Goal: Feedback & Contribution: Contribute content

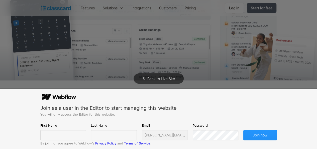
scroll to position [210, 0]
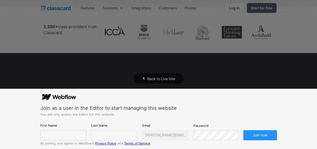
click at [68, 136] on input "text" at bounding box center [63, 135] width 46 height 10
type input "[PERSON_NAME]"
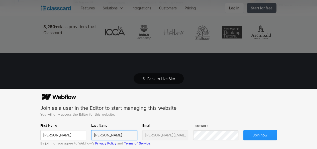
type input "[PERSON_NAME]"
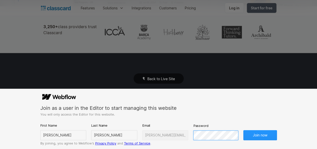
click at [243, 130] on button "Join now" at bounding box center [260, 135] width 34 height 10
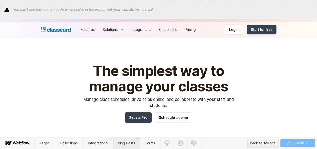
click at [122, 142] on span "Blog Posts" at bounding box center [126, 143] width 17 height 4
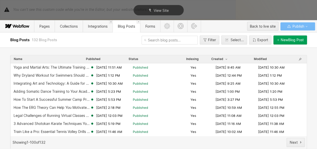
click at [122, 142] on div "Next" at bounding box center [174, 141] width 259 height 9
click at [288, 37] on button "New Blog Post" at bounding box center [290, 39] width 34 height 9
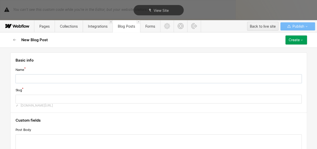
click at [65, 77] on input "text" at bounding box center [159, 78] width 286 height 9
paste input "Strength Training for Gymnastics: A Complete Guide for Coaches and Athletes"
type input "Strength Training for Gymnastics: A Complete Guide for Coaches and Athletes"
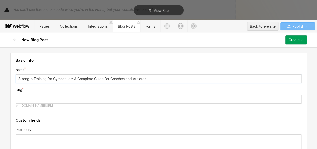
type input "strength-training-for-gymnastics-a-complete-guide-for-coaches-and-athletes"
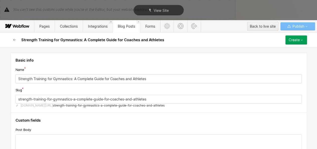
click at [16, 77] on input "Strength Training for Gymnastics: A Complete Guide for Coaches and Athletes" at bounding box center [159, 78] width 286 height 9
type input "GStrength Training for Gymnastics: A Complete Guide for Coaches and Athletes"
type input "gstrength-training-for-gymnastics-a-complete-guide-for-coaches-and-athletes"
type input "GyStrength Training for Gymnastics: A Complete Guide for Coaches and Athletes"
type input "gystrength-training-for-gymnastics-a-complete-guide-for-coaches-and-athletes"
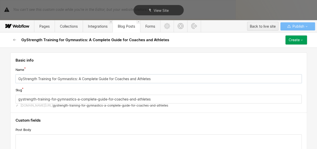
type input "GymStrength Training for Gymnastics: A Complete Guide for Coaches and Athletes"
type input "gymstrength-training-for-gymnastics-a-complete-guide-for-coaches-and-athletes"
type input "GymnStrength Training for Gymnastics: A Complete Guide for Coaches and Athletes"
type input "gymnstrength-training-for-gymnastics-a-complete-guide-for-coaches-and-athletes"
type input "GymnaStrength Training for Gymnastics: A Complete Guide for Coaches and Athletes"
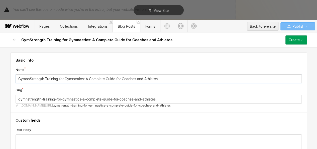
type input "gymnastrength-training-for-gymnastics-a-complete-guide-for-coaches-and-athletes"
type input "GymnasStrength Training for Gymnastics: A Complete Guide for Coaches and Athlet…"
type input "gymnasstrength-training-for-gymnastics-a-complete-guide-for-coaches-and-athletes"
type input "GymnastStrength Training for Gymnastics: A Complete Guide for Coaches and Athle…"
type input "gymnaststrength-training-for-gymnastics-a-complete-guide-for-coaches-and-athlet…"
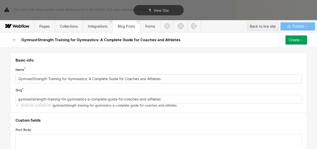
type input "GymnastiStrength Training for Gymnastics: A Complete Guide for Coaches and Athl…"
type input "gymnastistrength-training-for-gymnastics-a-complete-guide-for-coaches-and-athle…"
type input "GymnasticStrength Training for Gymnastics: A Complete Guide for Coaches and Ath…"
type input "gymnasticstrength-training-for-gymnastics-a-complete-guide-for-coaches-and-athl…"
type input "GymnasticsStrength Training for Gymnastics: A Complete Guide for Coaches and At…"
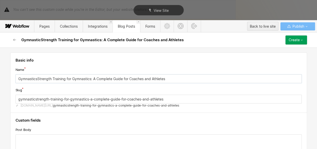
type input "gymnasticsstrength-training-for-gymnastics-a-complete-guide-for-coaches-and-ath…"
type input "Gymnastics Strength Training for Gymnastics: A Complete Guide for Coaches and A…"
type input "gymnastics-strength-training-for-gymnastics-a-complete-guide-for-coaches-and-at…"
drag, startPoint x: 66, startPoint y: 76, endPoint x: 88, endPoint y: 77, distance: 21.8
click at [88, 77] on input "Gymnastics Strength Training for Gymnastics: A Complete Guide for Coaches and A…" at bounding box center [159, 78] width 286 height 9
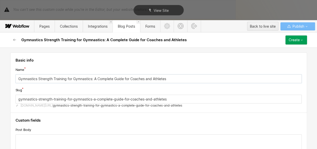
type input "Gymnastics Strength Training cfor Gymnastis: A Complete Guide for Coaches and A…"
type input "gymnastics-strength-training-cfor-gymnastis-a-complete-guide-for-coaches-and-at…"
type input "Gymnastics Strength Training cs: A Complete Guide for Coaches and Athletes"
type input "gymnastics-strength-training-cs-a-complete-guide-for-coaches-and-athletes"
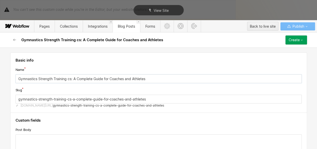
type input "Gymnastics Strength Training c: A Complete Guide for Coaches and Athletes"
type input "gymnastics-strength-training-c-a-complete-guide-for-coaches-and-athletes"
type input "Gymnastics Strength Training : A Complete Guide for Coaches and Athletes"
type input "gymnastics-strength-training-a-complete-guide-for-coaches-and-athletes"
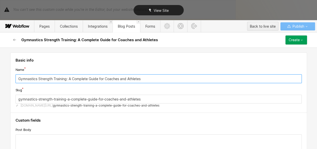
type input "Gymnastics Strength Training: A Complete Guide for Coaches and Athletes"
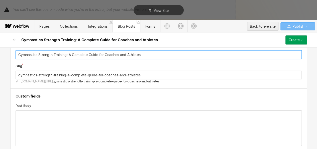
scroll to position [24, 0]
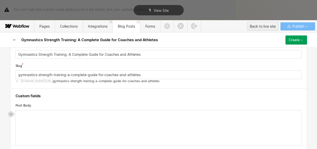
click at [38, 115] on div "‍" at bounding box center [159, 127] width 286 height 35
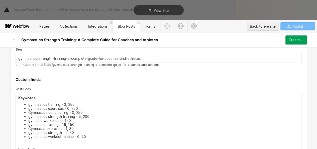
scroll to position [83, 0]
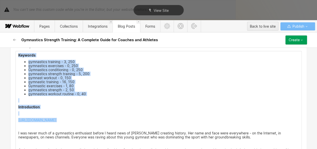
drag, startPoint x: 107, startPoint y: 122, endPoint x: 15, endPoint y: 55, distance: 113.4
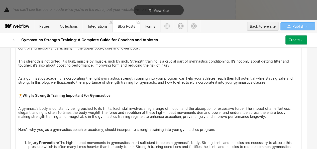
scroll to position [137, 0]
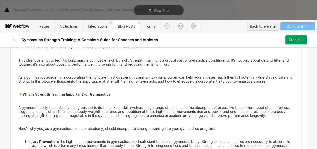
click at [67, 92] on strong "Why Is Strength Training Important For Gymnastics" at bounding box center [67, 94] width 88 height 4
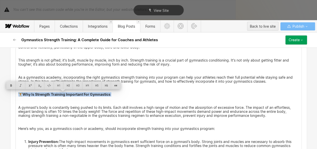
click at [67, 92] on strong "Why Is Strength Training Important For Gymnastics" at bounding box center [67, 94] width 88 height 4
click at [77, 86] on div at bounding box center [78, 85] width 10 height 8
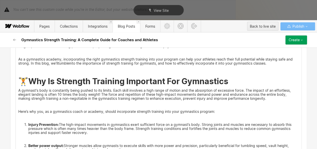
scroll to position [156, 0]
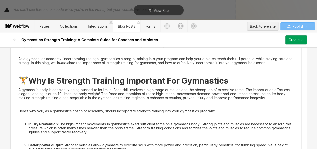
click at [38, 104] on p "‍" at bounding box center [158, 104] width 281 height 4
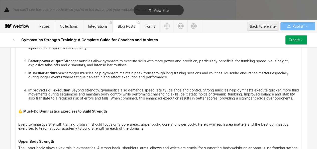
scroll to position [240, 0]
click at [30, 113] on strong "💪 Must-Do Gymnastics Exercises to Build Strength" at bounding box center [62, 111] width 89 height 4
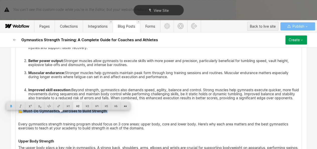
click at [78, 105] on div at bounding box center [78, 106] width 10 height 8
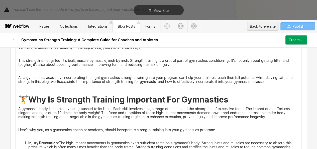
scroll to position [174, 0]
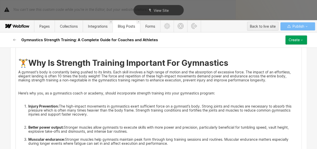
click at [239, 61] on h2 "🏋️ Why Is Strength Training Important For Gymnastics" at bounding box center [158, 62] width 281 height 9
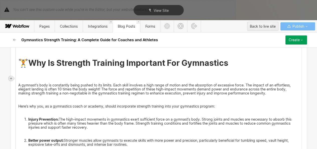
click at [9, 77] on div at bounding box center [11, 78] width 5 height 5
click at [19, 78] on div at bounding box center [21, 78] width 10 height 8
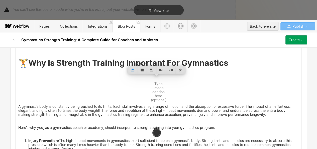
click at [151, 80] on img at bounding box center [151, 80] width 0 height 0
click at [25, 70] on p "‍" at bounding box center [158, 72] width 281 height 4
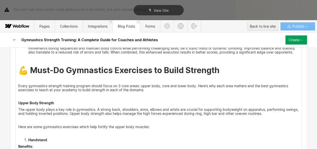
scroll to position [401, 0]
click at [36, 105] on strong "Upper Body Strength" at bounding box center [36, 102] width 36 height 4
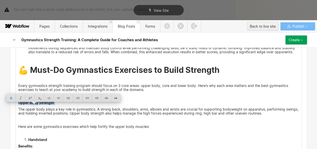
click at [36, 105] on strong "Upper Body Strength" at bounding box center [36, 102] width 36 height 4
click at [89, 95] on div at bounding box center [87, 98] width 10 height 8
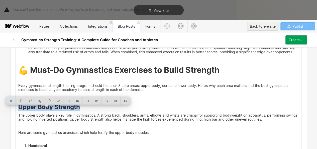
scroll to position [441, 0]
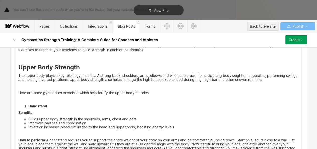
click at [32, 108] on strong "Handstand" at bounding box center [37, 105] width 19 height 4
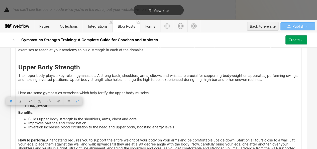
click at [28, 108] on strong "Handstand" at bounding box center [37, 105] width 19 height 4
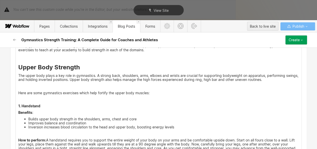
click at [26, 108] on strong "1. Handstand" at bounding box center [29, 105] width 22 height 4
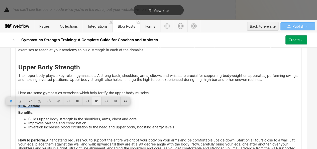
click at [98, 103] on div at bounding box center [97, 101] width 10 height 8
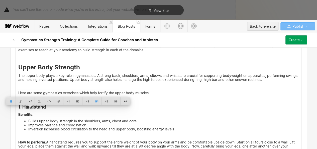
click at [81, 110] on h4 "1. Handstand" at bounding box center [158, 107] width 281 height 6
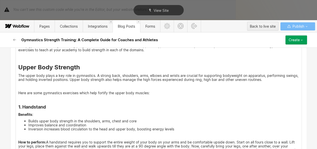
click at [41, 88] on p "‍" at bounding box center [158, 86] width 281 height 4
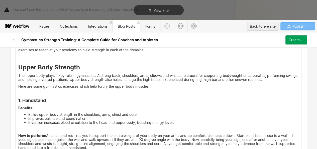
scroll to position [484, 0]
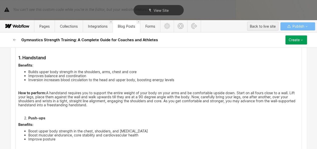
click at [28, 120] on strong "Push-ups" at bounding box center [36, 117] width 17 height 4
click at [26, 120] on strong "2. Push-ups" at bounding box center [28, 117] width 21 height 4
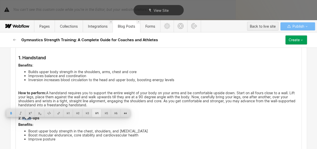
click at [99, 112] on div at bounding box center [97, 113] width 10 height 8
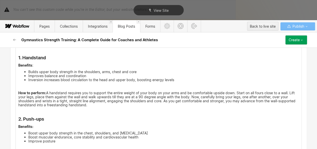
click at [100, 81] on li "Inversion increases blood circulation to the head and upper body, boosting ener…" at bounding box center [163, 79] width 271 height 4
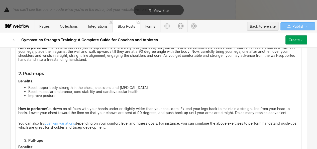
scroll to position [529, 0]
click at [57, 125] on link "push-up variations" at bounding box center [59, 123] width 31 height 4
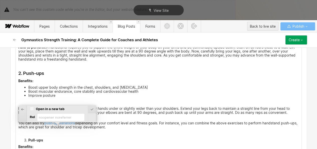
click at [30, 107] on input "Open in a new tab" at bounding box center [32, 108] width 4 height 5
checkbox input "true"
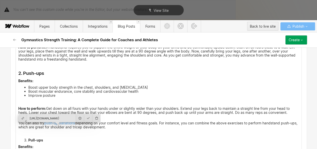
scroll to position [0, 74]
click at [85, 116] on div at bounding box center [88, 118] width 8 height 8
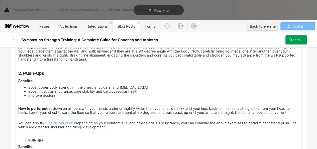
scroll to position [529, 0]
click at [18, 118] on p "How to perform: Get down on all fours with your hands under or slightly wider t…" at bounding box center [158, 112] width 281 height 12
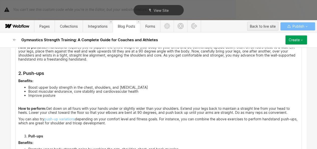
scroll to position [554, 0]
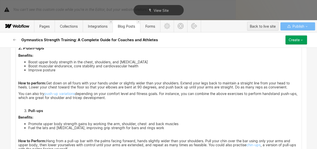
click at [28, 113] on strong "Pull-ups" at bounding box center [35, 110] width 15 height 4
click at [27, 113] on strong "3. Pull-ups" at bounding box center [27, 110] width 19 height 4
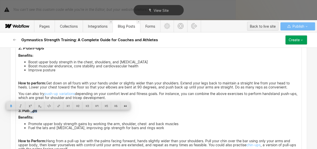
click at [27, 113] on strong "3. Pull-ups" at bounding box center [27, 110] width 19 height 4
click at [98, 106] on div at bounding box center [97, 106] width 10 height 8
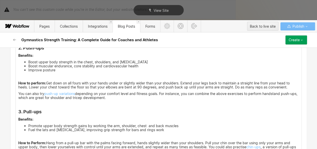
click at [63, 115] on h4 "3. Pull-ups" at bounding box center [158, 112] width 281 height 6
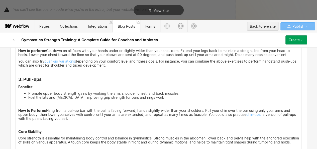
scroll to position [598, 0]
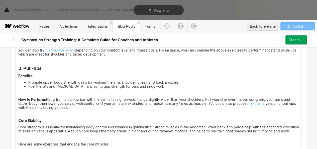
click at [35, 122] on strong "Core Stability" at bounding box center [29, 120] width 23 height 4
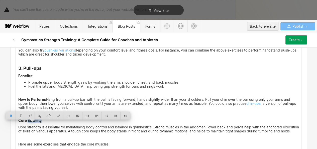
click at [35, 122] on strong "Core Stability" at bounding box center [29, 120] width 23 height 4
click at [85, 117] on div at bounding box center [87, 116] width 10 height 8
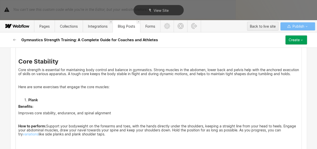
scroll to position [661, 0]
click at [23, 84] on div "I was never much of a gymnastics enthusiast before I heard news of [PERSON_NAME…" at bounding box center [159, 88] width 286 height 1230
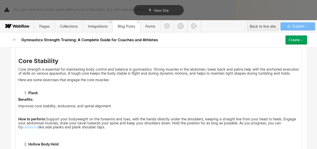
click at [28, 95] on strong "Plank" at bounding box center [33, 92] width 10 height 4
click at [26, 95] on strong "1. Plank" at bounding box center [24, 92] width 13 height 4
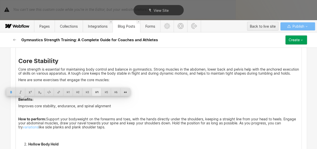
click at [94, 90] on div at bounding box center [97, 92] width 10 height 8
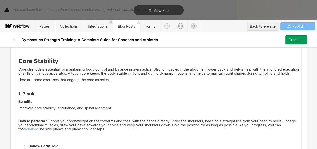
click at [87, 72] on p "Core strength is essential for maintaining body control and balance in gymnasti…" at bounding box center [158, 71] width 281 height 8
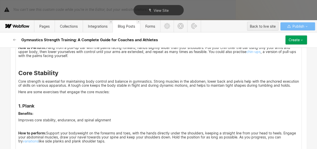
scroll to position [671, 0]
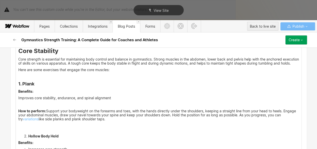
click at [18, 100] on p "Improves core stability, endurance, and spinal alignment" at bounding box center [158, 98] width 281 height 4
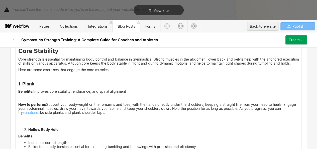
click at [18, 100] on p "‍" at bounding box center [158, 98] width 281 height 4
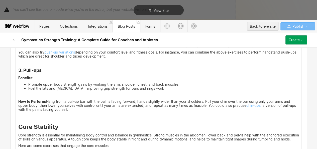
scroll to position [595, 0]
click at [23, 97] on p "‍" at bounding box center [158, 95] width 281 height 4
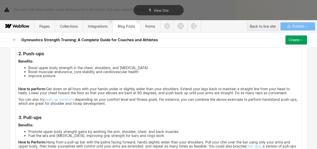
scroll to position [548, 0]
click at [26, 85] on p "‍" at bounding box center [158, 83] width 281 height 4
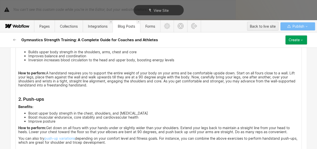
scroll to position [483, 0]
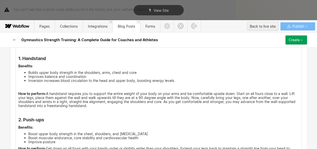
click at [20, 89] on p "‍" at bounding box center [158, 87] width 281 height 4
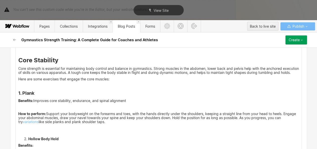
scroll to position [648, 0]
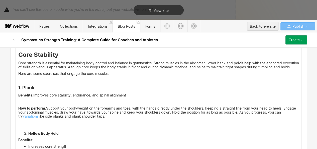
click at [21, 104] on p "‍" at bounding box center [158, 101] width 281 height 4
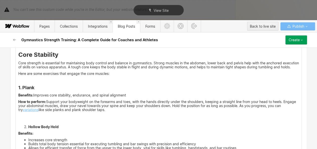
click at [32, 112] on link "variations" at bounding box center [31, 109] width 16 height 4
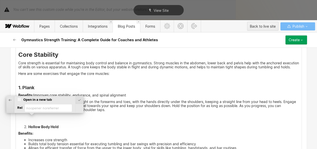
click at [21, 100] on input "Open in a new tab" at bounding box center [19, 99] width 4 height 5
checkbox input "true"
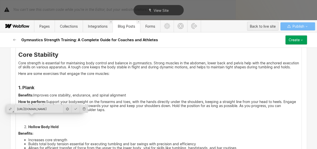
scroll to position [0, 27]
click at [73, 107] on div at bounding box center [76, 109] width 8 height 8
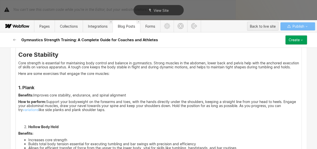
scroll to position [648, 0]
click at [28, 129] on li "Hollow Body Hold" at bounding box center [163, 127] width 271 height 4
click at [25, 129] on strong "2. Hollow Body Hold" at bounding box center [35, 126] width 34 height 4
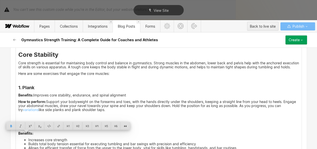
click at [25, 129] on strong "2. Hollow Body Hold" at bounding box center [35, 126] width 34 height 4
click at [90, 126] on div at bounding box center [87, 126] width 10 height 8
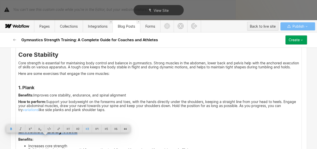
click at [59, 114] on p "How to perform: Support your bodyweight on the forearms and toes, with the hand…" at bounding box center [158, 107] width 281 height 16
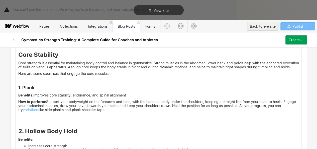
click at [35, 134] on strong "2. Hollow Body Hold" at bounding box center [47, 130] width 59 height 7
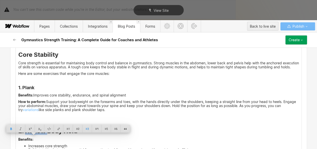
click at [35, 134] on strong "2. Hollow Body Hold" at bounding box center [47, 130] width 59 height 7
click at [97, 131] on div at bounding box center [97, 129] width 10 height 8
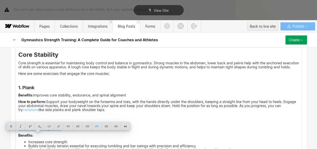
click at [48, 139] on div "I was never much of a gymnastics enthusiast before I heard news of [PERSON_NAME…" at bounding box center [159, 83] width 286 height 1195
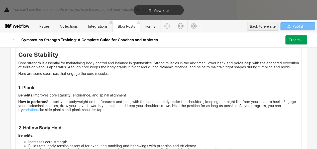
click at [32, 122] on p "‍" at bounding box center [158, 120] width 281 height 4
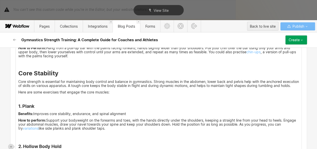
scroll to position [682, 0]
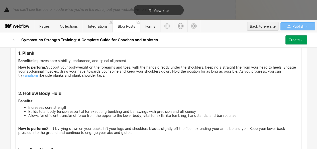
click at [18, 81] on p "How to perform: Support your bodyweight on the forearms and toes, with the hand…" at bounding box center [158, 73] width 281 height 16
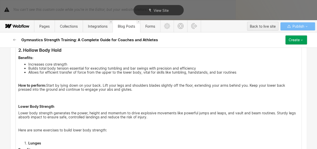
scroll to position [722, 0]
click at [31, 80] on p "‍" at bounding box center [158, 78] width 281 height 4
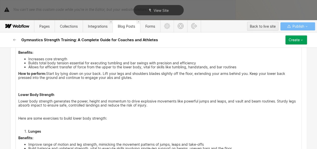
scroll to position [727, 0]
click at [22, 96] on strong "Lower Body Strength" at bounding box center [36, 94] width 36 height 4
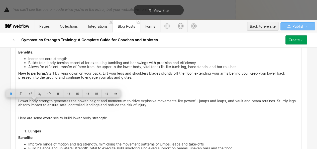
click at [22, 96] on strong "Lower Body Strength" at bounding box center [36, 94] width 36 height 4
click at [84, 91] on div at bounding box center [87, 93] width 10 height 8
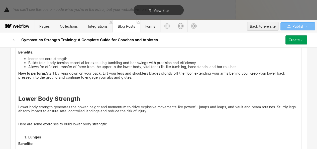
click at [59, 102] on h3 "Lower Body Strength" at bounding box center [158, 99] width 281 height 8
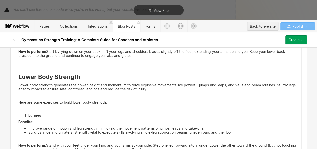
scroll to position [749, 0]
click at [22, 97] on p "‍" at bounding box center [158, 95] width 281 height 4
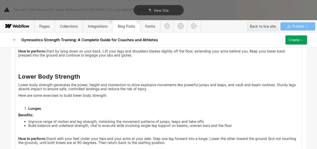
click at [28, 110] on li "Lunges" at bounding box center [163, 108] width 271 height 4
click at [26, 110] on strong "1. [GEOGRAPHIC_DATA]" at bounding box center [38, 108] width 41 height 4
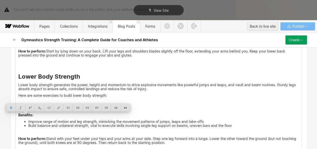
click at [26, 110] on strong "1. [GEOGRAPHIC_DATA]" at bounding box center [38, 108] width 41 height 4
click at [94, 105] on div at bounding box center [97, 108] width 10 height 8
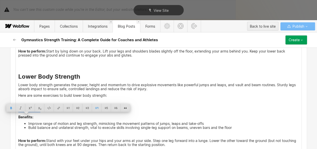
scroll to position [764, 0]
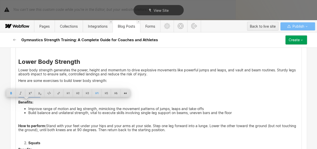
click at [23, 121] on p "‍" at bounding box center [158, 119] width 281 height 4
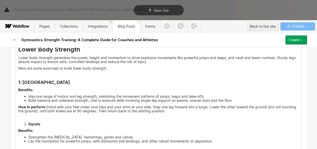
scroll to position [780, 0]
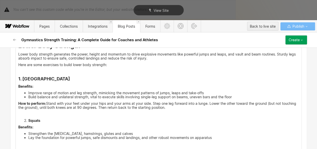
click at [28, 122] on strong "Squats" at bounding box center [34, 120] width 12 height 4
click at [26, 122] on strong "2. Squats" at bounding box center [26, 120] width 16 height 4
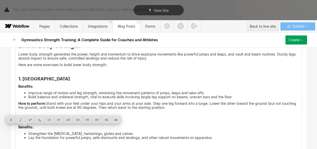
click at [26, 122] on strong "2. Squats" at bounding box center [26, 120] width 16 height 4
click at [99, 121] on div at bounding box center [97, 120] width 10 height 8
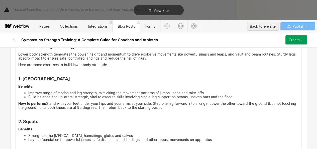
click at [55, 124] on h4 "2. Squats" at bounding box center [158, 121] width 281 height 6
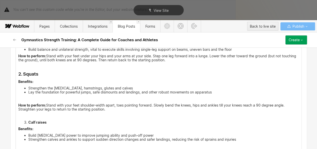
scroll to position [827, 0]
drag, startPoint x: 34, startPoint y: 108, endPoint x: 29, endPoint y: 107, distance: 4.8
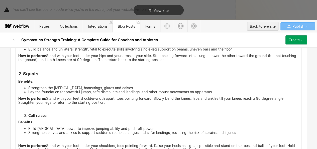
click at [28, 117] on strong "Calf raises" at bounding box center [37, 115] width 18 height 4
click at [27, 117] on strong "3. Calf raises" at bounding box center [29, 115] width 22 height 4
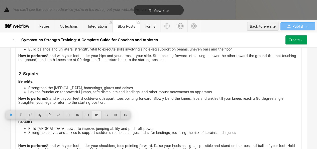
click at [96, 114] on div at bounding box center [97, 115] width 10 height 8
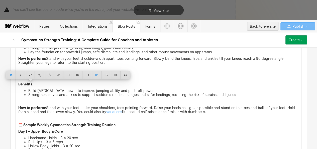
scroll to position [867, 0]
click at [30, 103] on p "‍" at bounding box center [158, 101] width 281 height 4
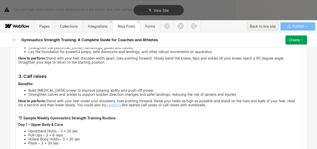
click at [120, 107] on link "variations" at bounding box center [114, 105] width 16 height 4
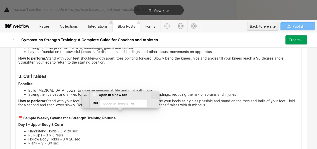
click at [94, 92] on input "Open in a new tab" at bounding box center [95, 94] width 4 height 5
checkbox input "true"
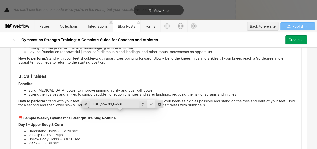
scroll to position [0, 0]
click at [147, 100] on div at bounding box center [151, 104] width 8 height 8
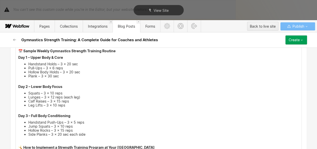
scroll to position [935, 0]
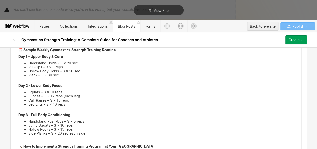
click at [77, 52] on strong "📅 Sample Weekly Gymnastics Strength Training Routine" at bounding box center [66, 50] width 97 height 4
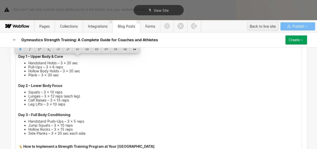
click at [77, 52] on strong "📅 Sample Weekly Gymnastics Strength Training Routine" at bounding box center [66, 50] width 97 height 4
click at [79, 51] on div at bounding box center [78, 49] width 10 height 8
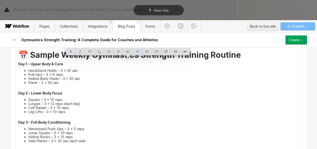
click at [52, 66] on strong "Day 1 – Upper Body & Core" at bounding box center [40, 64] width 45 height 4
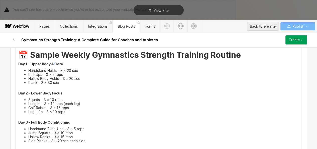
click at [52, 66] on strong "Day 1 – Upper Body & Core" at bounding box center [40, 64] width 45 height 4
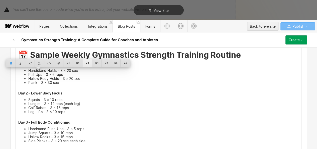
click at [87, 64] on div at bounding box center [87, 63] width 10 height 8
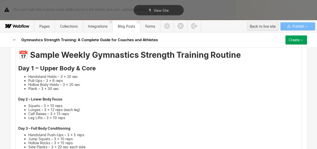
click at [31, 101] on strong "Day 2 – Lower Body Focus" at bounding box center [40, 99] width 44 height 4
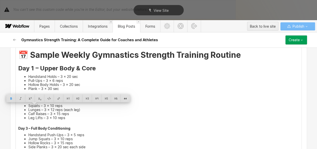
click at [31, 101] on strong "Day 2 – Lower Body Focus" at bounding box center [40, 99] width 44 height 4
click at [84, 96] on div at bounding box center [87, 98] width 10 height 8
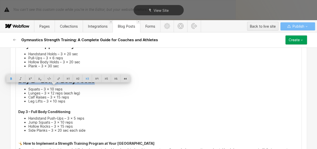
scroll to position [991, 0]
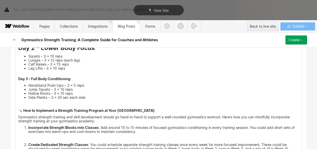
click at [37, 81] on strong "Day 3 – Full Body Conditioning" at bounding box center [44, 78] width 52 height 4
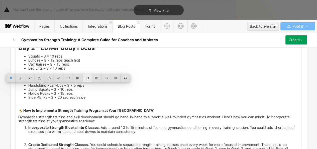
click at [89, 77] on div at bounding box center [87, 78] width 10 height 8
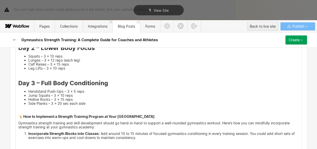
click at [67, 118] on strong "🤸 How to Implement a Strength Training Program at Your [GEOGRAPHIC_DATA]" at bounding box center [86, 116] width 136 height 4
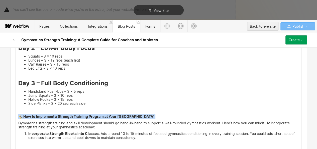
click at [67, 118] on strong "🤸 How to Implement a Strength Training Program at Your [GEOGRAPHIC_DATA]" at bounding box center [86, 116] width 136 height 4
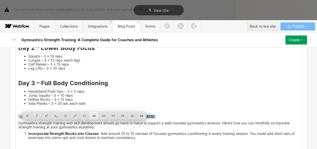
click at [94, 115] on div at bounding box center [94, 116] width 10 height 8
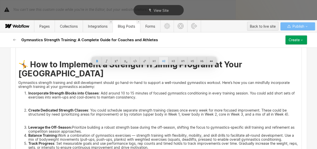
scroll to position [1048, 0]
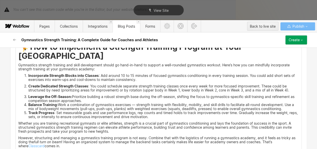
scroll to position [1065, 0]
click at [109, 102] on li "Leverage the Off-Season: Prioritize building a robust strength base during the …" at bounding box center [163, 98] width 271 height 8
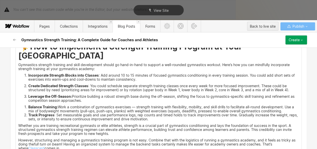
click at [28, 113] on li "Balance Training: Work a combination of gymnastics exercises — strength trainin…" at bounding box center [163, 109] width 271 height 8
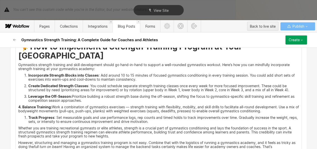
click at [28, 102] on li "Leverage the Off-Season: Prioritize building a robust strength base during the …" at bounding box center [163, 98] width 271 height 8
click at [28, 81] on li "Incorporate Strength Blocks into Classes : Add around 10 to 15 minutes of focus…" at bounding box center [163, 77] width 271 height 8
click at [28, 88] on strong "Create Dedicated Strength Classes" at bounding box center [58, 85] width 60 height 4
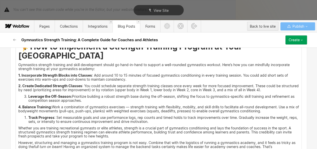
click at [28, 102] on li "Leverage the Off-Season: Prioritize building a robust strength base during the …" at bounding box center [163, 98] width 271 height 8
click at [28, 119] on strong "Track Progress" at bounding box center [41, 117] width 26 height 4
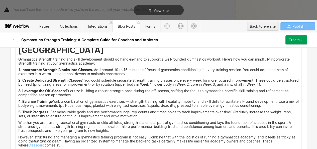
scroll to position [1081, 0]
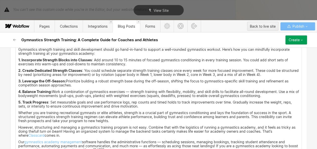
click at [144, 108] on p "5. Track Progress : Set measurable goals and use performance logs, rep counts a…" at bounding box center [158, 104] width 281 height 8
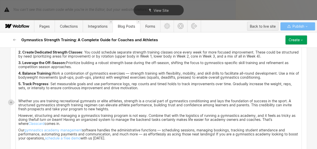
scroll to position [1111, 0]
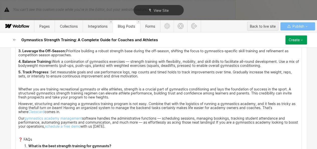
click at [121, 99] on p "Whether you are training recreational gymnasts or elite athletes, strength is a…" at bounding box center [158, 93] width 281 height 12
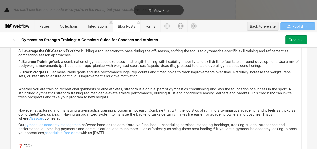
click at [73, 120] on p "However, structuring and managing a gymnastics training program is not easy. Co…" at bounding box center [158, 114] width 281 height 12
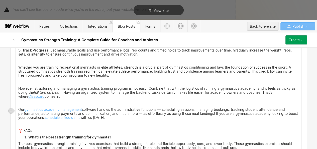
scroll to position [1133, 0]
click at [28, 98] on link "Classcard" at bounding box center [36, 96] width 16 height 4
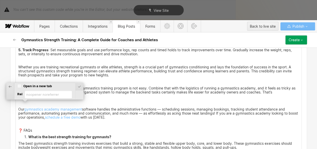
click at [21, 85] on input "Open in a new tab" at bounding box center [19, 85] width 4 height 5
checkbox input "true"
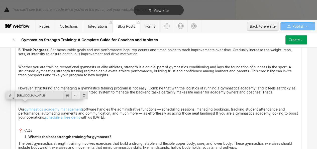
scroll to position [0, 0]
click at [74, 95] on div at bounding box center [76, 95] width 8 height 8
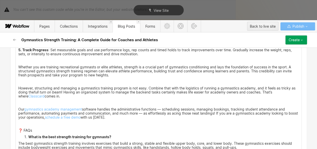
scroll to position [1133, 0]
click at [59, 111] on link "gymnastics academy management" at bounding box center [53, 109] width 58 height 4
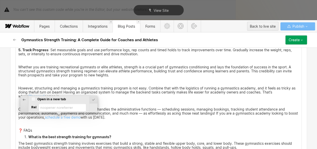
click at [32, 97] on input "Open in a new tab" at bounding box center [33, 98] width 4 height 5
checkbox input "true"
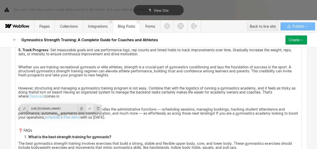
scroll to position [0, 0]
click at [88, 105] on div at bounding box center [90, 108] width 8 height 8
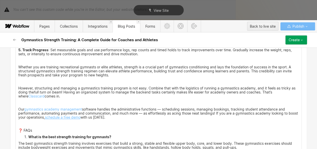
click at [72, 119] on link "schedule a free demo" at bounding box center [63, 117] width 36 height 4
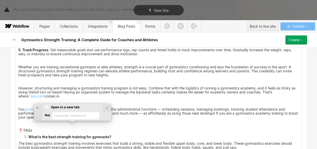
click at [47, 108] on input "Open in a new tab" at bounding box center [47, 107] width 4 height 5
checkbox input "true"
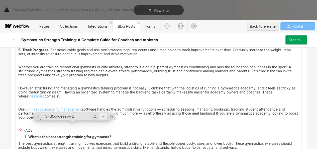
scroll to position [0, 0]
click at [99, 115] on div at bounding box center [103, 116] width 8 height 8
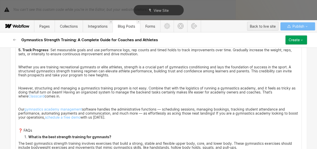
click at [44, 105] on p "‍" at bounding box center [158, 102] width 281 height 4
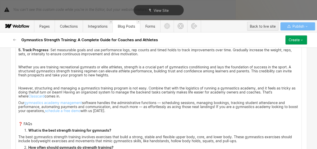
click at [24, 126] on p "❓ FAQs" at bounding box center [158, 124] width 281 height 4
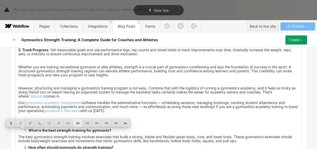
click at [82, 121] on div at bounding box center [78, 123] width 10 height 8
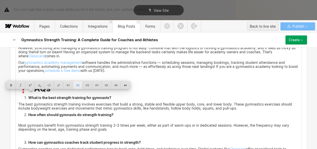
scroll to position [1173, 0]
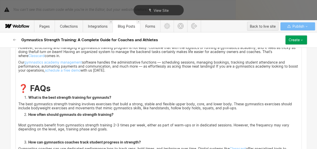
click at [63, 99] on strong "What is the best strength training for gymnasts?" at bounding box center [69, 97] width 83 height 4
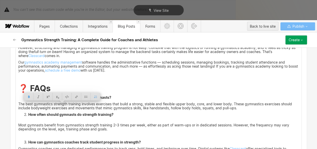
click at [63, 99] on strong "What is the best strength training for gymnasts?" at bounding box center [69, 97] width 83 height 4
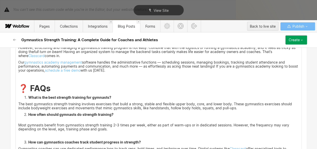
click at [28, 99] on strong "What is the best strength training for gymnasts?" at bounding box center [69, 97] width 83 height 4
click at [26, 99] on strong "1. What is the best strength training for gymnasts?" at bounding box center [61, 97] width 86 height 4
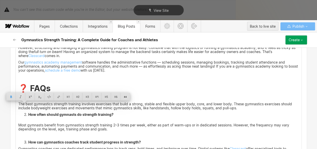
click at [26, 99] on strong "1. What is the best strength training for gymnasts?" at bounding box center [61, 97] width 86 height 4
click at [89, 97] on div at bounding box center [87, 96] width 10 height 8
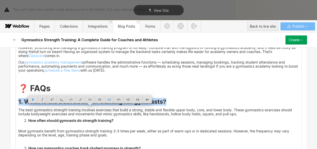
click at [28, 122] on strong "How often should gymnasts do strength training?" at bounding box center [70, 120] width 85 height 4
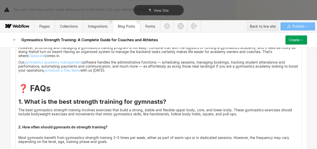
click at [28, 129] on strong "2. How often should gymnasts do strength training?" at bounding box center [62, 127] width 89 height 4
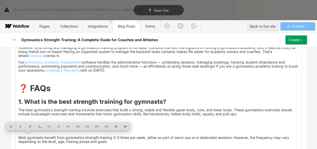
click at [28, 129] on strong "2. How often should gymnasts do strength training?" at bounding box center [62, 127] width 89 height 4
click at [87, 129] on div at bounding box center [87, 126] width 10 height 8
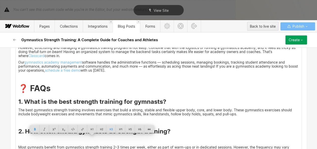
scroll to position [1198, 0]
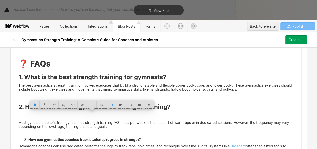
click at [41, 118] on h3 "2. How often should gymnasts do strength training?" at bounding box center [158, 110] width 281 height 15
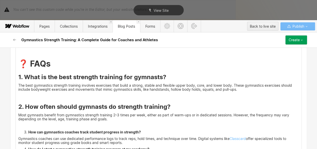
scroll to position [1216, 0]
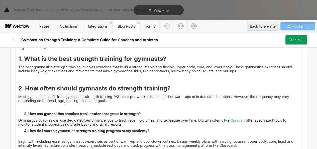
click at [28, 116] on li "How can gymnastics coaches track student progress in strength?" at bounding box center [163, 114] width 271 height 4
click at [26, 116] on strong "3. How can gymnastics coaches track student progress in strength?" at bounding box center [76, 113] width 117 height 4
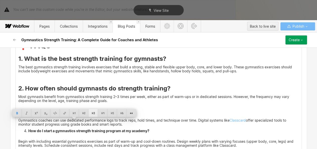
click at [96, 112] on div at bounding box center [93, 113] width 10 height 8
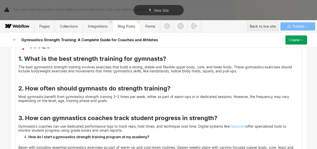
click at [65, 121] on strong "3. How can gymnastics coaches track student progress in strength?" at bounding box center [117, 117] width 199 height 7
click at [23, 109] on p "‍" at bounding box center [158, 107] width 281 height 4
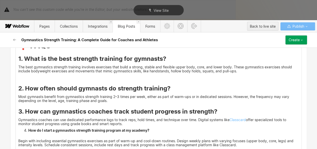
click at [20, 79] on p "‍" at bounding box center [158, 77] width 281 height 4
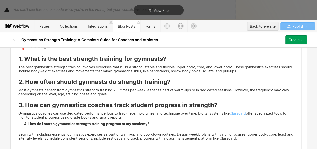
scroll to position [1227, 0]
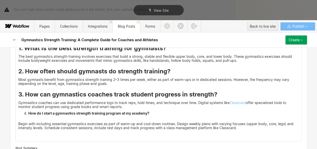
click at [28, 115] on strong "How do I start a gymnastics strength training program at my academy?" at bounding box center [88, 113] width 121 height 4
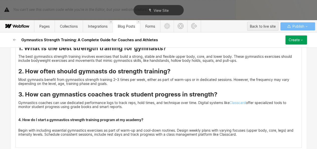
click at [39, 122] on strong "4. How do I start a gymnastics strength training program at my academy?" at bounding box center [80, 119] width 125 height 4
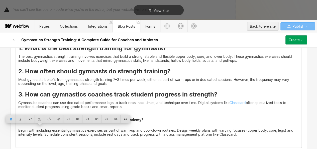
click at [39, 122] on strong "4. How do I start a gymnastics strength training program at my academy?" at bounding box center [80, 119] width 125 height 4
click at [109, 119] on div at bounding box center [108, 119] width 10 height 8
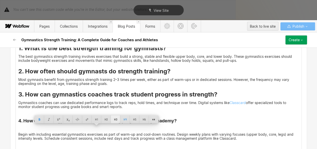
click at [114, 119] on div at bounding box center [116, 119] width 10 height 8
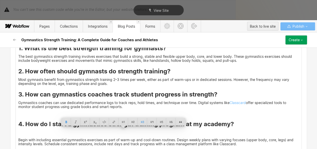
click at [26, 115] on p "‍" at bounding box center [158, 113] width 281 height 4
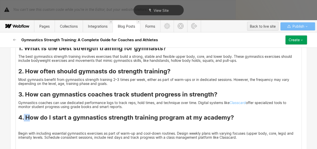
drag, startPoint x: 26, startPoint y: 120, endPoint x: 21, endPoint y: 129, distance: 9.6
click at [21, 129] on h3 "4. How do I start a gymnastics strength training program at my academy?" at bounding box center [158, 121] width 281 height 15
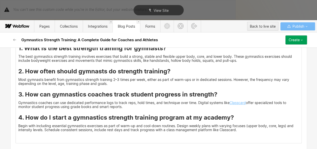
click at [234, 105] on link "Classcard" at bounding box center [238, 102] width 16 height 4
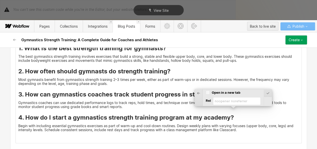
click at [209, 91] on div "​ Open in a new tab" at bounding box center [233, 93] width 55 height 6
click at [209, 91] on input "Open in a new tab" at bounding box center [208, 92] width 4 height 5
checkbox input "true"
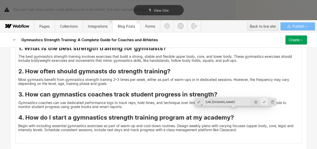
scroll to position [0, 0]
click at [261, 99] on div at bounding box center [264, 102] width 8 height 8
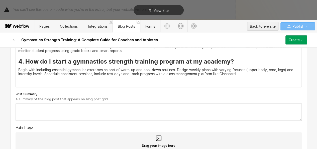
scroll to position [1331, 0]
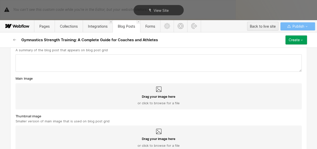
click at [51, 67] on textarea at bounding box center [159, 62] width 286 height 17
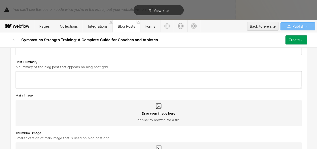
scroll to position [1315, 0]
click at [45, 79] on textarea at bounding box center [159, 79] width 286 height 17
paste textarea "Discover the best gymnastics strength training exercises and routines to boost …"
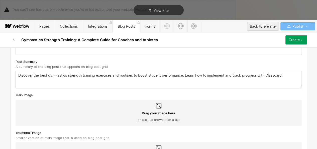
click at [38, 82] on textarea "Discover the best gymnastics strength training exercises and routines to boost …" at bounding box center [159, 79] width 286 height 17
click at [111, 83] on textarea "Discover the importance of gymnastics strength training exercises and routines …" at bounding box center [159, 79] width 286 height 17
click at [174, 83] on textarea "Discover the importance of gymnastics strength training and the best exercises …" at bounding box center [159, 79] width 286 height 17
drag, startPoint x: 186, startPoint y: 82, endPoint x: 220, endPoint y: 83, distance: 34.1
click at [220, 83] on textarea "Discover the importance of gymnastics strength training and the best exercises …" at bounding box center [159, 79] width 286 height 17
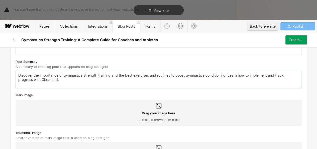
drag, startPoint x: 63, startPoint y: 81, endPoint x: 81, endPoint y: 82, distance: 18.1
click at [81, 82] on textarea "Discover the importance of gymnastics strength training and the best exercises …" at bounding box center [159, 79] width 286 height 17
click at [89, 82] on textarea "Discover the importance of strength training and the best exercises and routine…" at bounding box center [159, 79] width 286 height 17
click at [156, 83] on textarea "Discover the importance of strength training in gymnastics conditioning and the…" at bounding box center [159, 79] width 286 height 17
drag, startPoint x: 230, startPoint y: 85, endPoint x: 265, endPoint y: 85, distance: 34.8
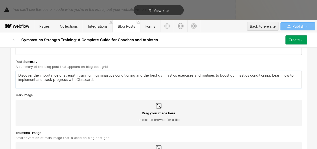
click at [265, 85] on textarea "Discover the importance of strength training in gymnastics conditioning and the…" at bounding box center [159, 79] width 286 height 17
click at [238, 83] on textarea "Discover the importance of strength training in gymnastics conditioning and the…" at bounding box center [159, 79] width 286 height 17
click at [230, 82] on textarea "Discover the importance of strength training in gymnastics conditioning and the…" at bounding box center [159, 79] width 286 height 17
drag, startPoint x: 231, startPoint y: 82, endPoint x: 236, endPoint y: 90, distance: 9.3
click at [236, 88] on textarea "Discover the importance of strength training in gymnastics conditioning and the…" at bounding box center [159, 79] width 286 height 17
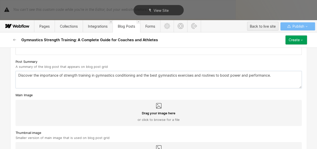
click at [231, 83] on textarea "Discover the importance of strength training in gymnastics conditioning and the…" at bounding box center [159, 79] width 286 height 17
paste textarea
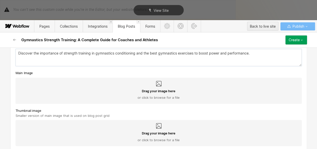
scroll to position [1338, 0]
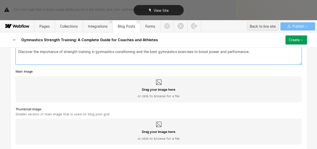
type textarea "Discover the importance of strength training in gymnastics conditioning and the…"
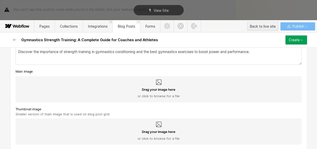
click at [86, 98] on div "Drag your image here or click to browse for a file" at bounding box center [159, 92] width 278 height 11
click at [0, 0] on input "Drag your image here or click to browse for a file" at bounding box center [0, 0] width 0 height 0
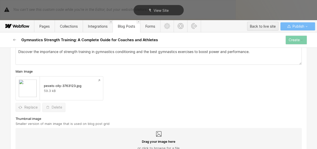
click at [135, 145] on div "Drag your image here or click to browse for a file" at bounding box center [159, 141] width 286 height 26
click at [0, 0] on input "Drag your image here or click to browse for a file" at bounding box center [0, 0] width 0 height 0
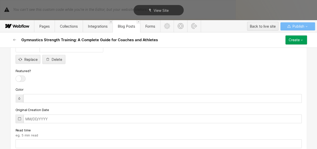
scroll to position [1437, 0]
click at [17, 82] on div at bounding box center [21, 79] width 10 height 6
click at [0, 0] on input "checkbox" at bounding box center [0, 0] width 0 height 0
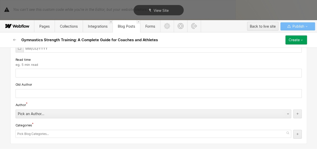
scroll to position [1510, 0]
click at [30, 76] on input "text" at bounding box center [159, 73] width 286 height 9
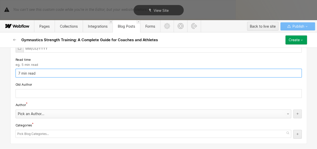
type input "7 min read"
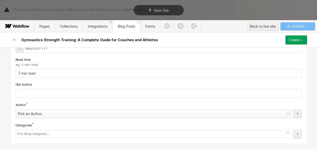
click at [26, 115] on div "Pick an Author..." at bounding box center [148, 114] width 265 height 8
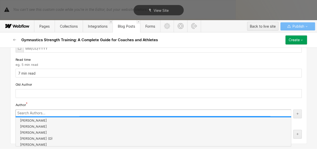
scroll to position [23, 0]
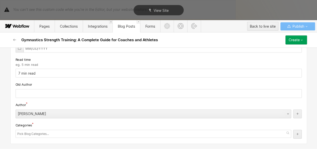
click at [40, 133] on input "text" at bounding box center [33, 133] width 33 height 7
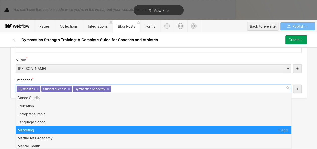
scroll to position [0, 0]
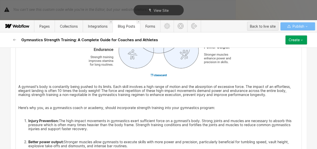
scroll to position [270, 0]
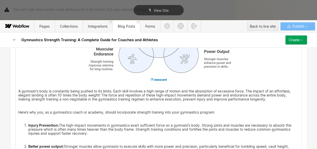
click at [304, 42] on button "Create" at bounding box center [296, 39] width 22 height 9
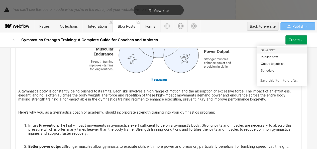
click at [278, 53] on div "Save draft" at bounding box center [282, 50] width 50 height 7
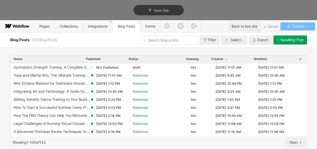
scroll to position [0, 0]
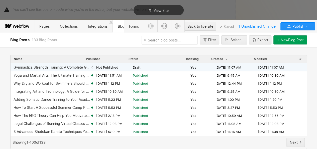
click at [62, 68] on div "Gymnastics Strength Training: A Complete Guide for Coaches and Athletes" at bounding box center [52, 67] width 77 height 4
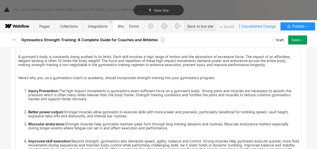
scroll to position [304, 0]
click at [28, 89] on li "Injury Prevention: The high-impact movements in gymnastics exert sufficient for…" at bounding box center [163, 95] width 271 height 12
click at [51, 90] on strong "Injury Prevention:" at bounding box center [43, 91] width 31 height 4
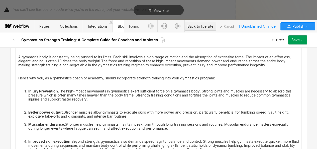
click at [28, 89] on strong "Injury Prevention:" at bounding box center [43, 91] width 31 height 4
click at [57, 91] on strong "Injury Prevention:" at bounding box center [43, 91] width 31 height 4
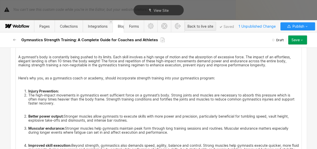
click at [28, 91] on li "Injury Prevention:" at bounding box center [163, 91] width 271 height 4
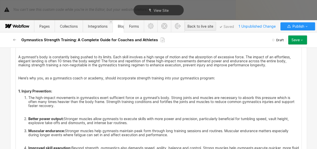
click at [25, 91] on strong "1. Injury Prevention:" at bounding box center [35, 91] width 34 height 4
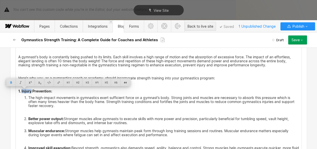
click at [25, 91] on strong "1. Injury Prevention:" at bounding box center [35, 91] width 34 height 4
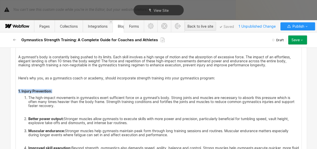
click at [25, 91] on strong "1. Injury Prevention:" at bounding box center [35, 91] width 34 height 4
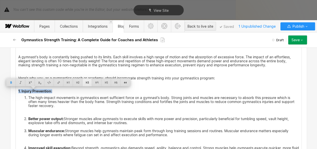
click at [88, 81] on div at bounding box center [87, 82] width 10 height 8
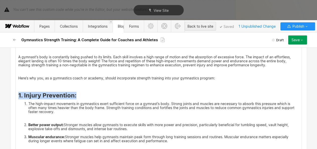
click at [28, 103] on li "‍ The high-impact movements in gymnastics exert sufficient force on a gymnast’s…" at bounding box center [163, 107] width 271 height 12
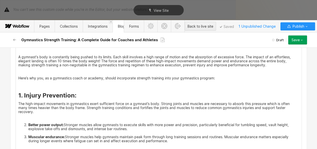
click at [28, 125] on strong "Better power output:" at bounding box center [45, 124] width 35 height 4
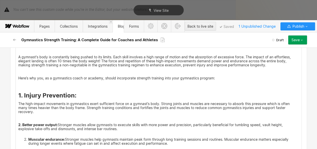
click at [56, 124] on strong "2. Better power output:" at bounding box center [37, 124] width 39 height 4
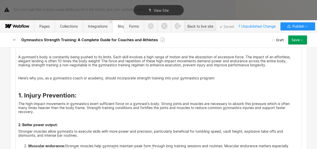
click at [81, 92] on h3 "1. Injury Prevention:" at bounding box center [158, 95] width 281 height 8
click at [60, 124] on p "2. Better power output:" at bounding box center [158, 125] width 281 height 4
drag, startPoint x: 60, startPoint y: 124, endPoint x: 15, endPoint y: 121, distance: 45.7
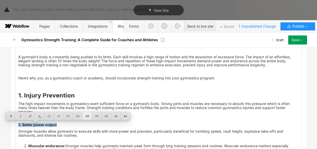
click at [87, 115] on div at bounding box center [87, 116] width 10 height 8
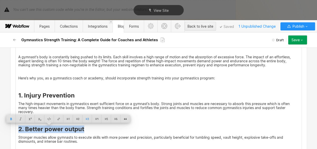
click at [66, 129] on strong "2. Better power output" at bounding box center [51, 128] width 66 height 7
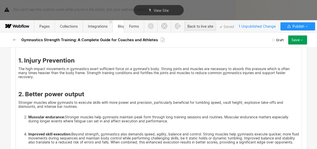
scroll to position [340, 0]
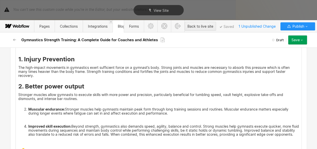
click at [28, 108] on strong "Muscular endurance:" at bounding box center [46, 109] width 37 height 4
click at [58, 110] on p "3. Muscular endurance: Stronger muscles help gymnasts maintain peak form throug…" at bounding box center [158, 111] width 281 height 8
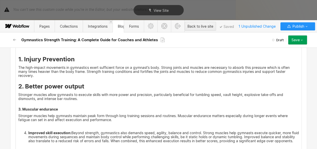
click at [51, 109] on strong "3. Muscular endurance" at bounding box center [38, 109] width 40 height 4
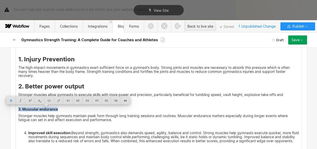
click at [51, 109] on strong "3. Muscular endurance" at bounding box center [38, 109] width 40 height 4
click at [84, 101] on div at bounding box center [87, 100] width 10 height 8
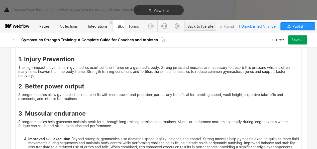
click at [59, 115] on strong "3. Muscular endurance" at bounding box center [51, 113] width 67 height 7
click at [34, 104] on p "‍ Stronger muscles allow gymnasts to execute skills with more power and precisi…" at bounding box center [158, 98] width 281 height 12
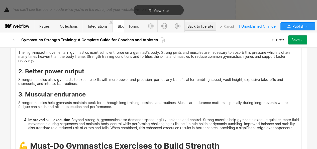
scroll to position [356, 0]
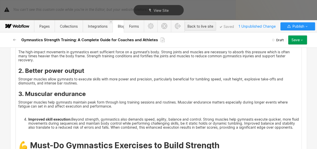
click at [27, 111] on p "‍" at bounding box center [158, 113] width 281 height 4
click at [28, 117] on strong "Improved skill execution:" at bounding box center [49, 119] width 43 height 4
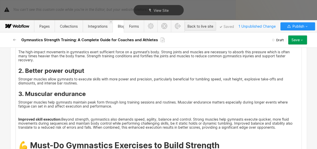
click at [60, 119] on p "Improved skill execution: Beyond strength, gymnastics also demands speed, agili…" at bounding box center [158, 123] width 281 height 12
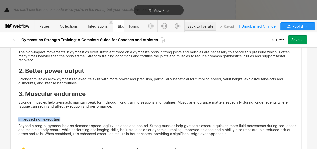
drag, startPoint x: 60, startPoint y: 119, endPoint x: 9, endPoint y: 116, distance: 50.7
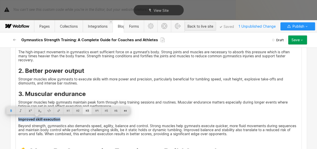
click at [85, 109] on div at bounding box center [87, 110] width 10 height 8
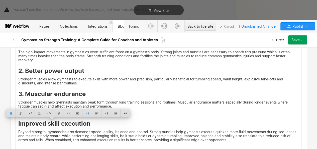
click at [18, 121] on strong "Improved skill execution" at bounding box center [54, 123] width 72 height 7
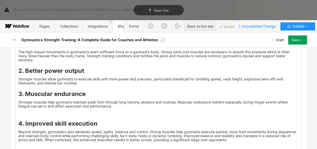
click at [18, 113] on p "‍" at bounding box center [158, 113] width 281 height 4
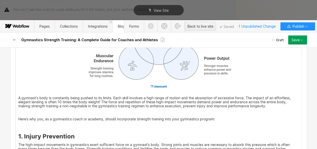
scroll to position [264, 0]
click at [18, 125] on p "‍" at bounding box center [158, 125] width 281 height 4
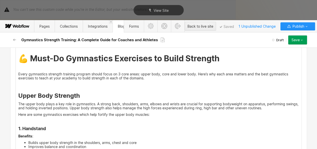
scroll to position [454, 0]
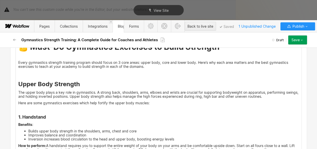
click at [21, 72] on p "‍" at bounding box center [158, 73] width 281 height 4
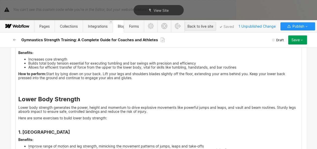
scroll to position [749, 0]
click at [18, 90] on p "‍" at bounding box center [158, 88] width 281 height 4
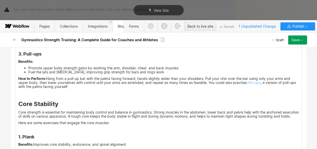
scroll to position [621, 0]
click at [18, 92] on p "‍" at bounding box center [158, 93] width 281 height 4
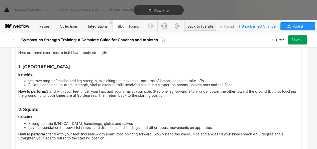
scroll to position [851, 0]
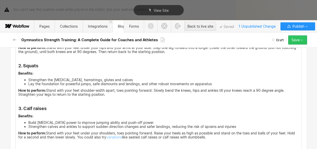
click at [300, 42] on button "Save" at bounding box center [297, 39] width 19 height 9
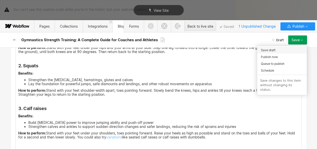
click at [275, 50] on div "Save draft" at bounding box center [282, 50] width 50 height 7
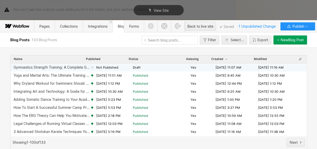
click at [75, 67] on div "Gymnastics Strength Training: A Complete Guide for Coaches and Athletes" at bounding box center [52, 67] width 77 height 4
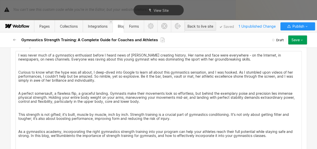
scroll to position [83, 0]
click at [51, 85] on p "‍" at bounding box center [158, 87] width 281 height 4
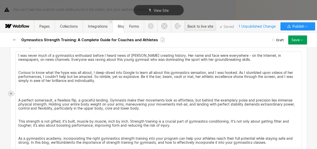
click at [14, 94] on div at bounding box center [11, 93] width 7 height 7
click at [40, 94] on div at bounding box center [40, 93] width 10 height 8
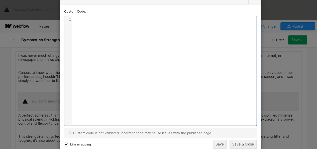
scroll to position [2, 0]
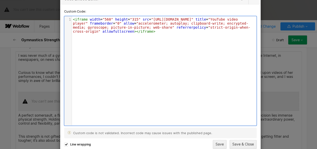
click at [107, 18] on span ""560"" at bounding box center [108, 19] width 11 height 4
type textarea "100%"
click at [238, 143] on button "Save & Close" at bounding box center [243, 144] width 27 height 9
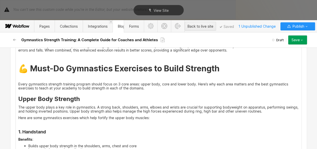
scroll to position [476, 0]
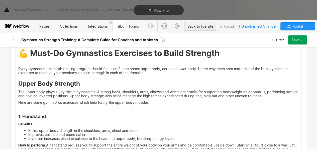
click at [280, 96] on p "The upper body plays a key role in gymnastics. A strong back, shoulders, arms, …" at bounding box center [158, 93] width 281 height 8
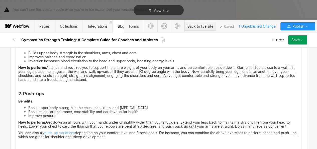
scroll to position [553, 0]
click at [93, 79] on p "How to perform: A handstand requires you to support the entire weight of your b…" at bounding box center [158, 73] width 281 height 16
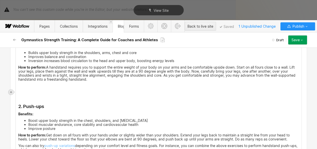
click at [10, 91] on icon at bounding box center [11, 91] width 3 height 3
click at [21, 94] on div at bounding box center [21, 92] width 10 height 8
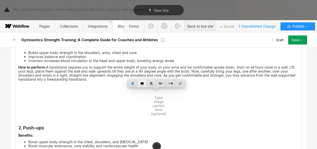
click at [143, 83] on div at bounding box center [142, 83] width 10 height 8
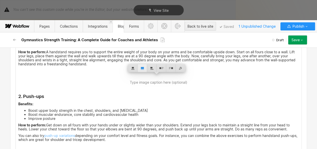
scroll to position [567, 0]
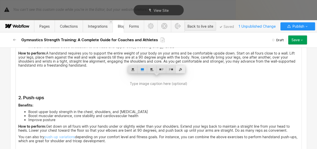
click at [180, 69] on div at bounding box center [181, 69] width 10 height 8
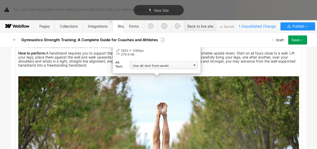
click at [154, 65] on div "Use alt text from asset" at bounding box center [164, 65] width 68 height 8
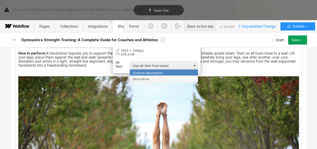
click at [149, 69] on div "Custom description" at bounding box center [164, 72] width 68 height 6
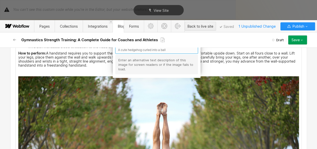
click at [133, 52] on input "text" at bounding box center [156, 50] width 83 height 8
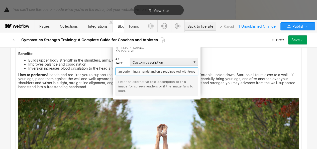
scroll to position [0, 7]
click at [173, 72] on input "a man performing a handstand on a road peaved with trees" at bounding box center [156, 71] width 83 height 8
type input "a man performing a handstand on a road paved with trees"
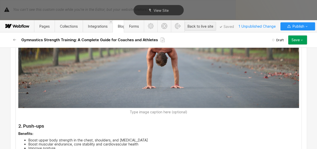
scroll to position [723, 0]
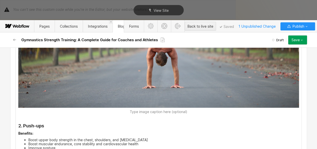
click at [162, 105] on img at bounding box center [158, 13] width 281 height 187
click at [100, 111] on figcaption "‍" at bounding box center [158, 112] width 281 height 4
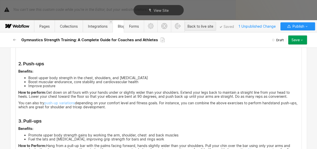
scroll to position [770, 0]
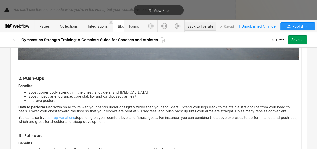
click at [22, 64] on figcaption "‍" at bounding box center [158, 64] width 281 height 4
click at [18, 64] on figcaption "‍" at bounding box center [158, 64] width 281 height 4
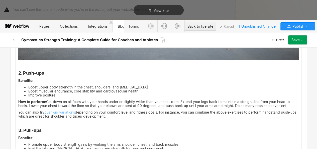
click at [25, 69] on div "I was never much of a gymnastics enthusiast before I heard news of [PERSON_NAME…" at bounding box center [159, 102] width 286 height 1476
click at [35, 121] on p "‍" at bounding box center [158, 123] width 281 height 4
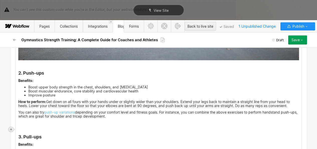
click at [11, 127] on div at bounding box center [11, 129] width 5 height 5
click at [36, 128] on div at bounding box center [40, 129] width 10 height 8
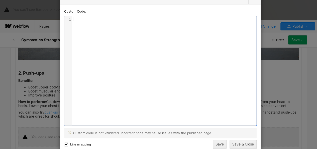
scroll to position [2, 0]
click at [102, 60] on div "xxxxxxxxxx 1 1 ​" at bounding box center [163, 74] width 199 height 116
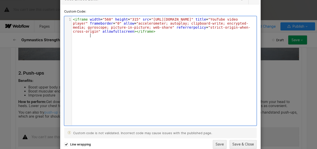
click at [108, 21] on span ""560"" at bounding box center [108, 19] width 11 height 4
type textarea "100&"
type textarea "%"
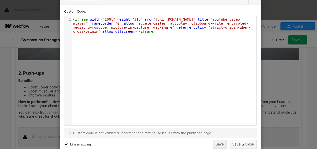
click at [237, 141] on button "Save & Close" at bounding box center [243, 144] width 27 height 9
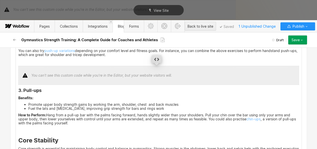
scroll to position [833, 0]
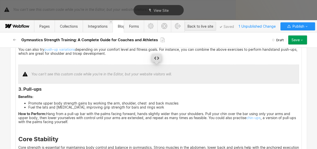
click at [18, 87] on strong "3. Pull-ups" at bounding box center [29, 88] width 23 height 5
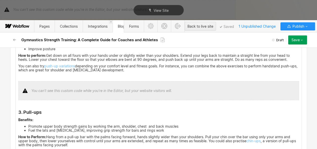
scroll to position [828, 0]
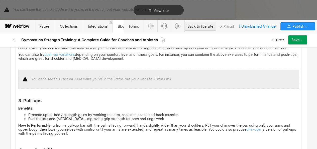
click at [82, 135] on div "I was never much of a gymnastics enthusiast before I heard news of [PERSON_NAME…" at bounding box center [159, 58] width 286 height 1504
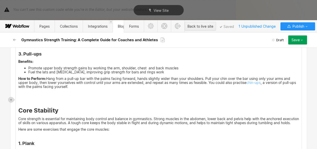
scroll to position [875, 0]
click at [12, 100] on icon at bounding box center [11, 99] width 3 height 3
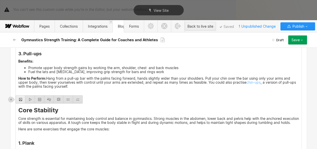
click at [17, 100] on div at bounding box center [21, 99] width 10 height 8
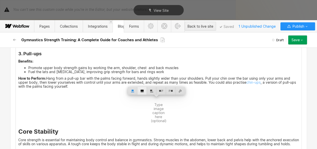
click at [140, 94] on div at bounding box center [142, 91] width 10 height 8
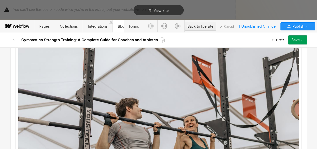
scroll to position [869, 0]
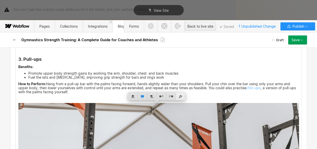
click at [182, 94] on div at bounding box center [181, 96] width 10 height 8
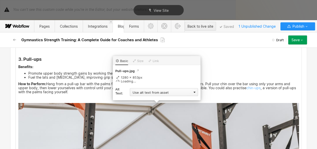
click at [178, 91] on div "Use alt text from asset" at bounding box center [164, 92] width 68 height 8
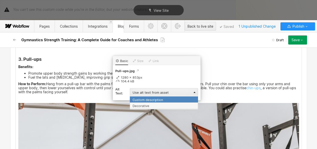
click at [163, 98] on div "Custom description" at bounding box center [164, 99] width 68 height 6
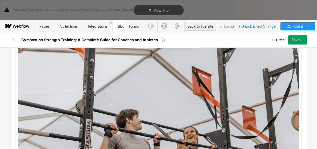
scroll to position [852, 0]
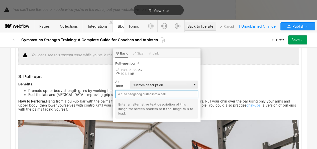
click at [146, 92] on input "text" at bounding box center [156, 94] width 83 height 8
click at [133, 93] on input "a man and woman" at bounding box center [156, 94] width 83 height 8
click at [162, 94] on input "a man and a woman" at bounding box center [156, 94] width 83 height 8
type input "a man and a woman doing pull-ups at the gym"
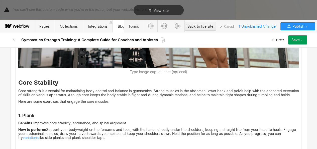
scroll to position [1091, 0]
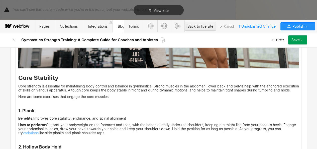
click at [18, 78] on strong "Core Stability" at bounding box center [38, 77] width 40 height 7
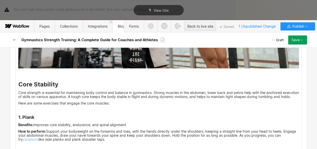
scroll to position [1125, 0]
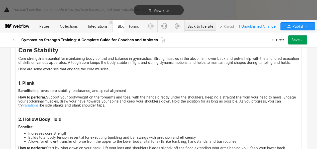
click at [18, 114] on p "‍" at bounding box center [158, 112] width 281 height 4
click at [13, 116] on div at bounding box center [11, 116] width 5 height 5
click at [20, 116] on div at bounding box center [21, 116] width 10 height 8
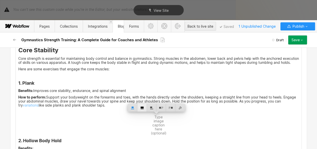
click at [144, 107] on div at bounding box center [142, 108] width 10 height 8
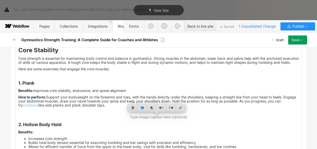
click at [118, 107] on p "How to perform: Support your bodyweight on the forearms and toes, with the hand…" at bounding box center [158, 101] width 281 height 12
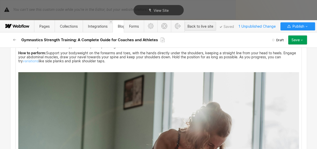
scroll to position [1169, 0]
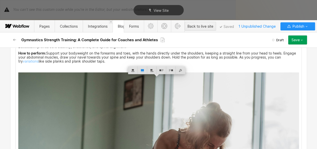
click at [176, 67] on div at bounding box center [181, 70] width 10 height 8
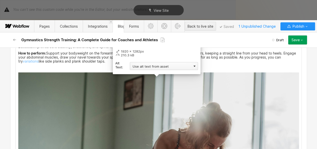
click at [164, 65] on div "Use alt text from asset" at bounding box center [164, 66] width 68 height 8
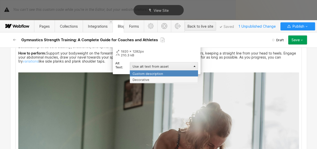
click at [157, 72] on div "Custom description" at bounding box center [164, 73] width 68 height 6
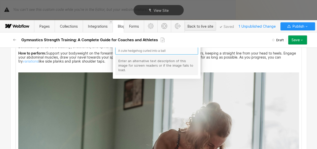
click at [137, 51] on input "text" at bounding box center [156, 51] width 83 height 8
type input "a woman doing a plank on a yoga mat at her house"
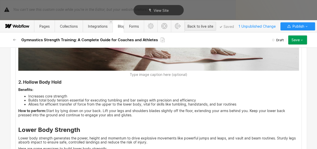
scroll to position [1359, 0]
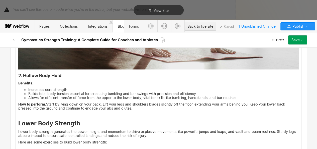
click at [18, 78] on strong "2. Hollow Body Hold" at bounding box center [39, 75] width 43 height 5
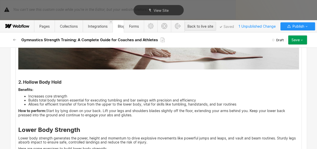
click at [136, 121] on p "How to perform: Start by lying down on your back. Lift your legs and shoulders …" at bounding box center [158, 115] width 281 height 12
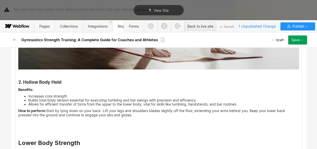
click at [18, 133] on p "‍" at bounding box center [158, 130] width 281 height 8
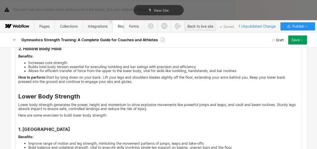
click at [244, 73] on li "Allows for efficient transfer of force from the upper to the lower body, vital …" at bounding box center [163, 71] width 271 height 4
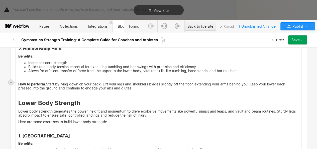
click at [12, 80] on icon at bounding box center [11, 81] width 3 height 3
click at [38, 81] on div at bounding box center [40, 82] width 10 height 8
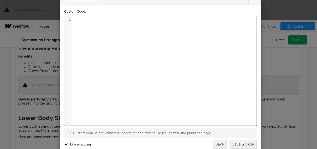
scroll to position [2, 0]
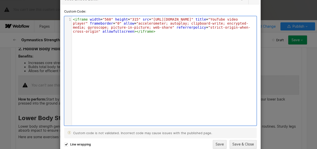
click at [107, 20] on span ""560"" at bounding box center [108, 19] width 11 height 4
type textarea "100&"
type textarea "%"
click at [239, 143] on button "Save & Close" at bounding box center [243, 144] width 27 height 9
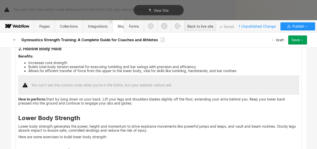
scroll to position [1393, 0]
drag, startPoint x: 132, startPoint y: 109, endPoint x: 39, endPoint y: 94, distance: 93.9
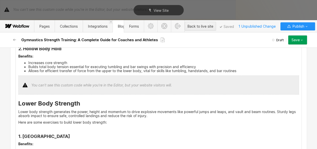
click at [245, 73] on li "Allows for efficient transfer of force from the upper to the lower body, vital …" at bounding box center [163, 71] width 271 height 4
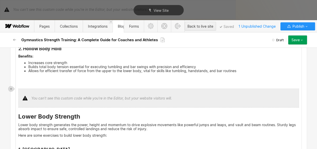
scroll to position [1416, 0]
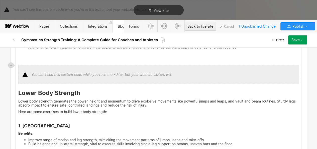
click at [51, 62] on p "‍" at bounding box center [158, 60] width 281 height 4
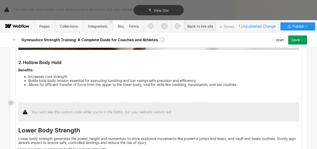
scroll to position [1378, 0]
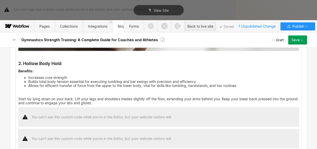
click at [27, 94] on p "‍" at bounding box center [158, 92] width 281 height 4
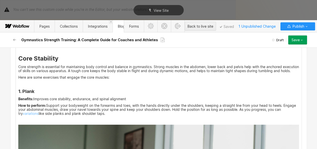
scroll to position [1112, 0]
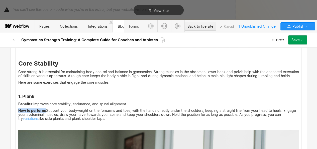
drag, startPoint x: 16, startPoint y: 116, endPoint x: 43, endPoint y: 116, distance: 27.1
click at [43, 112] on strong "How to perform:" at bounding box center [32, 110] width 28 height 4
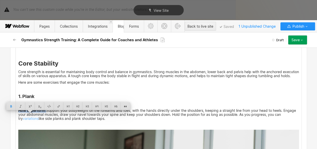
copy strong "How to perform:"
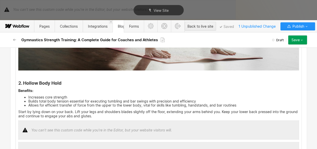
scroll to position [1358, 0]
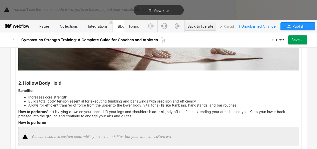
click at [45, 124] on p "How to perform:" at bounding box center [158, 122] width 281 height 4
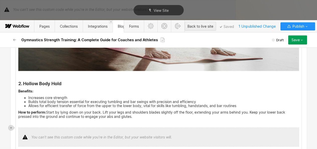
scroll to position [1434, 0]
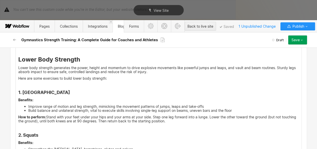
scroll to position [1488, 0]
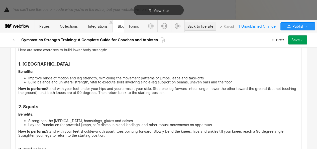
click at [168, 94] on p "How to perform: Stand with your feet under your hips and your arms at your side…" at bounding box center [158, 90] width 281 height 8
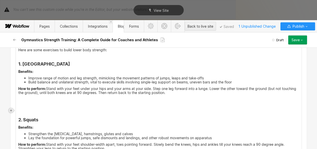
click at [12, 110] on icon at bounding box center [11, 110] width 3 height 3
click at [17, 111] on div at bounding box center [21, 110] width 10 height 8
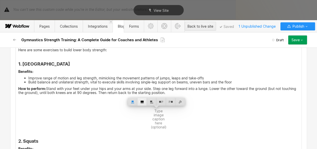
click at [143, 104] on div at bounding box center [142, 102] width 10 height 8
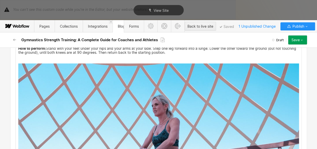
scroll to position [1522, 0]
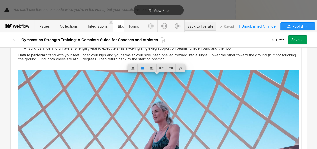
click at [55, 86] on img at bounding box center [158, 149] width 281 height 158
click at [181, 67] on div at bounding box center [181, 68] width 10 height 8
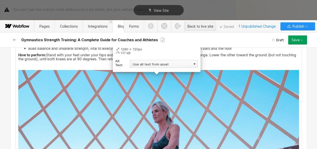
click at [168, 65] on div "Use alt text from asset" at bounding box center [164, 64] width 68 height 8
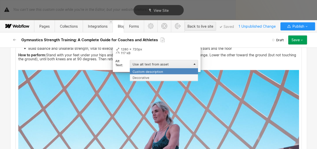
click at [157, 69] on div "Custom description" at bounding box center [164, 71] width 68 height 6
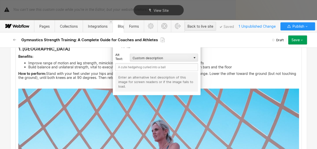
scroll to position [1503, 0]
click at [152, 65] on input "text" at bounding box center [156, 67] width 83 height 8
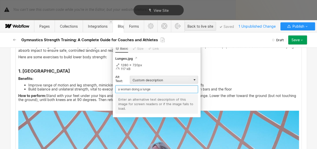
scroll to position [1462, 0]
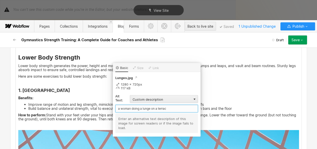
type input "a woman doing a lunge on a terrace"
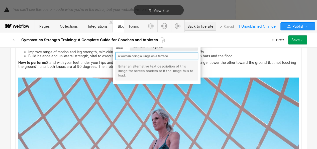
scroll to position [1513, 0]
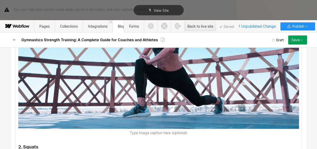
scroll to position [1629, 0]
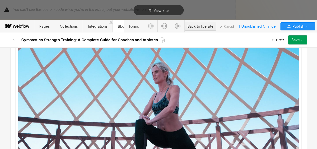
click at [172, 116] on img at bounding box center [158, 110] width 281 height 158
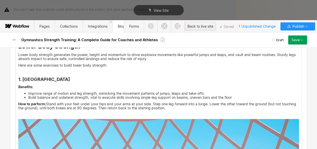
scroll to position [1473, 0]
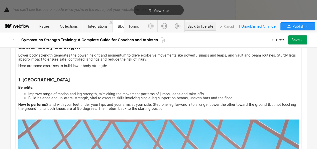
click at [183, 117] on p "‍" at bounding box center [158, 115] width 281 height 4
click at [162, 110] on p "How to perform: Stand with your feet under your hips and your arms at your side…" at bounding box center [158, 106] width 281 height 8
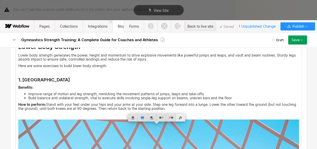
click at [182, 115] on div at bounding box center [181, 117] width 10 height 8
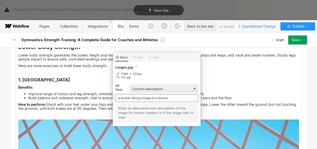
click at [158, 99] on input "a woman doing a lunge on a terrace" at bounding box center [156, 98] width 83 height 8
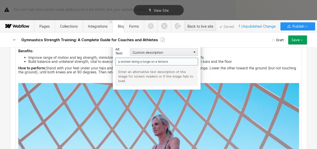
click at [142, 63] on input "a woman doing a lunge on a terrace" at bounding box center [156, 62] width 83 height 8
type input "a woman doing a right-leg lunge on a terrace"
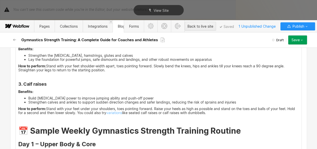
scroll to position [1686, 0]
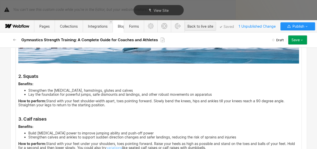
click at [114, 107] on p "How to perform: Stand with your feet shoulder-width apart, toes pointing forwar…" at bounding box center [158, 103] width 281 height 8
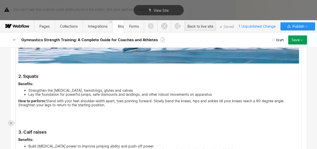
click at [10, 125] on div at bounding box center [11, 122] width 5 height 5
click at [16, 123] on div at bounding box center [21, 123] width 10 height 8
click at [18, 119] on div at bounding box center [21, 123] width 10 height 8
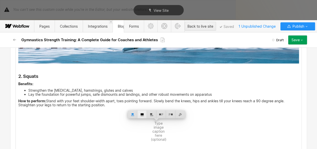
click at [137, 112] on div at bounding box center [142, 114] width 10 height 8
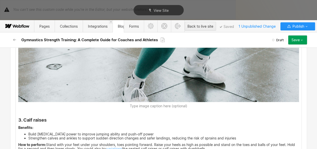
scroll to position [1921, 0]
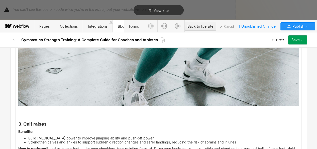
click at [81, 112] on figcaption "‍" at bounding box center [158, 110] width 281 height 4
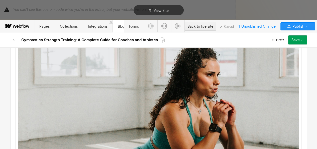
scroll to position [1718, 0]
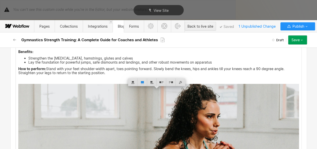
click at [180, 82] on div at bounding box center [181, 82] width 10 height 8
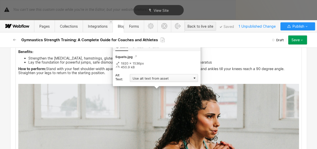
click at [173, 79] on div "Use alt text from asset" at bounding box center [164, 78] width 68 height 8
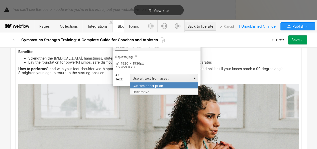
click at [161, 83] on div "Custom description" at bounding box center [164, 85] width 68 height 6
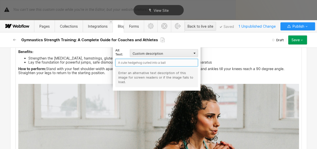
click at [149, 64] on input "text" at bounding box center [156, 63] width 83 height 8
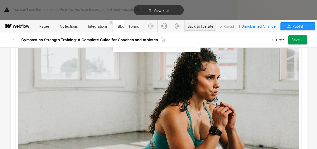
scroll to position [1732, 0]
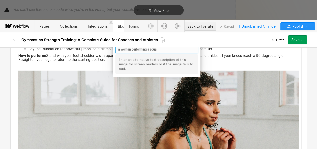
type input "a woman performing a squat"
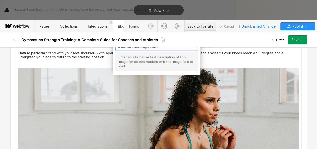
scroll to position [1713, 0]
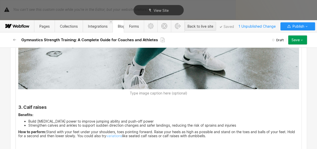
scroll to position [1939, 0]
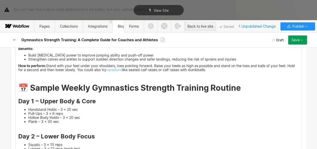
scroll to position [1999, 0]
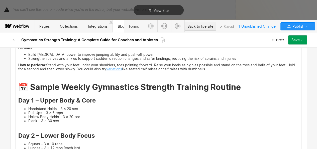
click at [120, 71] on link "variations" at bounding box center [114, 69] width 16 height 4
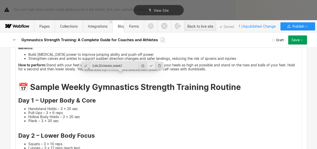
scroll to position [0, 0]
click at [147, 63] on div at bounding box center [151, 66] width 8 height 8
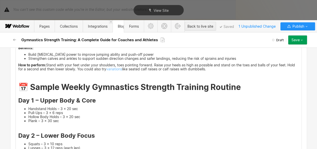
click at [212, 71] on p "How to perform: Stand with your feet under your shoulders, toes pointing forwar…" at bounding box center [158, 67] width 281 height 8
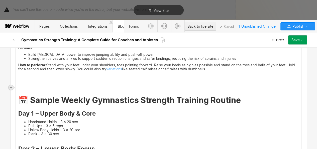
click at [13, 86] on div at bounding box center [11, 87] width 5 height 5
click at [18, 87] on div at bounding box center [21, 87] width 10 height 8
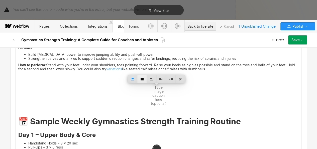
click at [139, 79] on div at bounding box center [142, 79] width 10 height 8
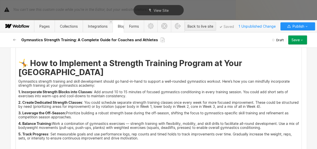
scroll to position [2183, 0]
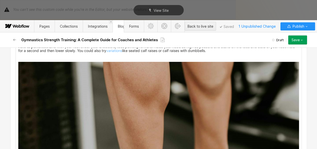
scroll to position [1980, 0]
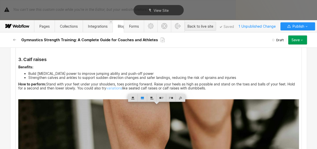
click at [182, 96] on div at bounding box center [181, 98] width 10 height 8
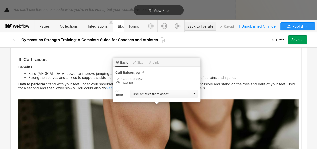
click at [182, 89] on div "Use alt text from asset" at bounding box center [164, 93] width 68 height 8
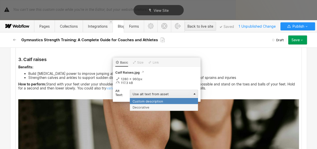
click at [171, 98] on div "Custom description" at bounding box center [164, 100] width 68 height 6
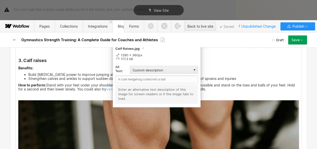
scroll to position [1968, 0]
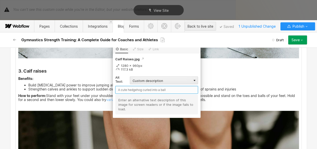
click at [157, 88] on input "text" at bounding box center [156, 90] width 83 height 8
type input "a man doing calf raises at the gym"
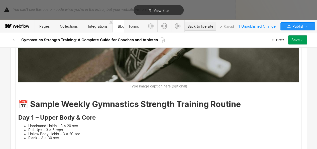
scroll to position [2208, 0]
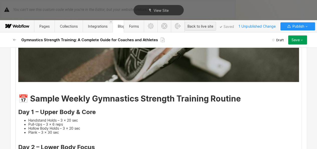
click at [101, 116] on h3 "Day 1 – Upper Body & Core" at bounding box center [158, 112] width 281 height 8
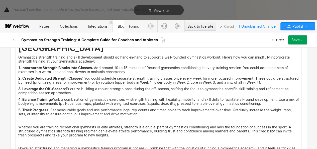
scroll to position [2417, 0]
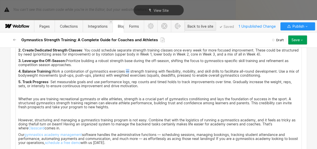
click at [126, 77] on p "4. Balance Training: Work a combination of gymnastics exercises — strength trai…" at bounding box center [158, 73] width 281 height 8
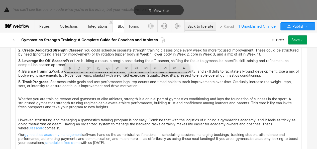
copy p "—"
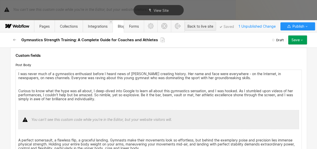
scroll to position [68, 0]
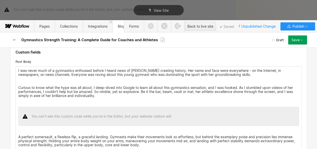
click at [244, 70] on p "I was never much of a gymnastics enthusiast before I heard news of [PERSON_NAME…" at bounding box center [158, 72] width 281 height 8
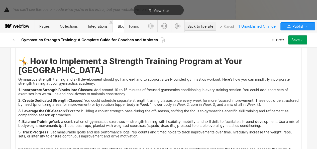
scroll to position [2382, 0]
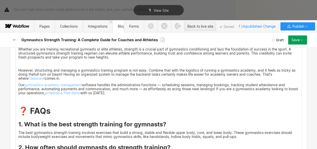
scroll to position [2474, 0]
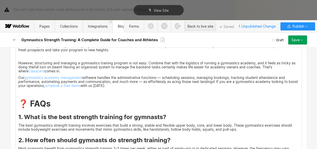
click at [117, 52] on p "Whether you are training recreational gymnasts or elite athletes, strength is a…" at bounding box center [158, 46] width 281 height 12
click at [21, 94] on p "‍" at bounding box center [158, 92] width 281 height 4
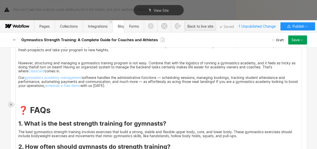
click at [11, 106] on div at bounding box center [11, 104] width 5 height 5
click at [20, 105] on div at bounding box center [21, 104] width 10 height 8
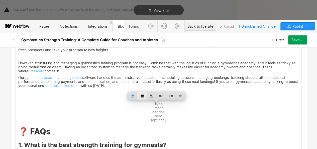
click at [144, 94] on div at bounding box center [142, 96] width 10 height 8
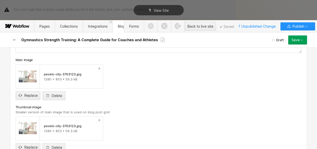
scroll to position [2678, 0]
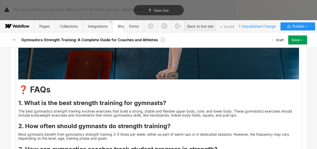
click at [18, 94] on h2 "❓ FAQs" at bounding box center [158, 89] width 281 height 9
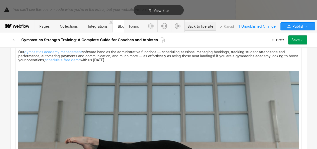
scroll to position [2499, 0]
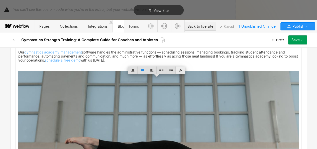
click at [178, 69] on div at bounding box center [181, 70] width 10 height 8
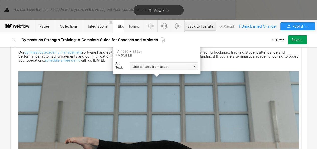
click at [171, 69] on div "Use alt text from asset" at bounding box center [164, 66] width 68 height 8
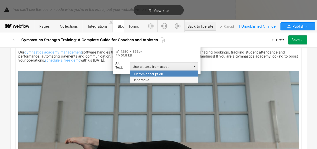
click at [166, 71] on div "Custom description" at bounding box center [164, 73] width 68 height 6
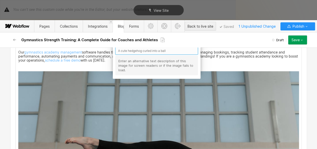
click at [136, 51] on input "text" at bounding box center [156, 51] width 83 height 8
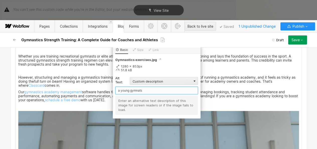
scroll to position [2435, 0]
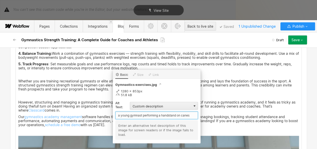
click at [182, 115] on input "a young gymnast performing a handstand on canes" at bounding box center [156, 115] width 83 height 8
type input "a young gymnast performing a handstand on handstand canes"
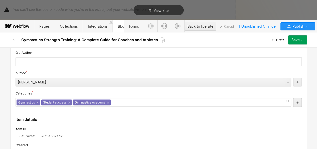
scroll to position [3109, 0]
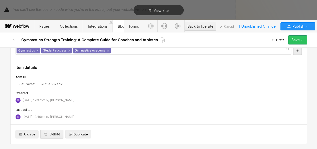
click at [300, 39] on icon "button" at bounding box center [302, 40] width 4 height 4
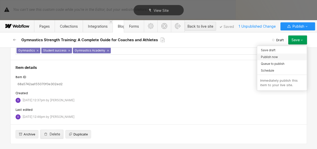
click at [275, 59] on span "Publish now" at bounding box center [269, 56] width 17 height 5
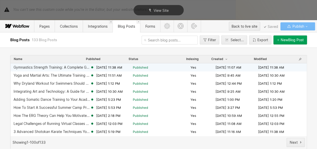
click at [86, 67] on div "Gymnastics Strength Training: A Complete Guide for Coaches and Athletes" at bounding box center [52, 67] width 77 height 4
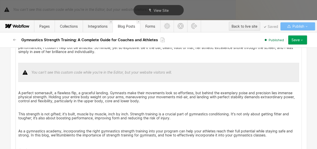
scroll to position [112, 0]
drag, startPoint x: 201, startPoint y: 130, endPoint x: 245, endPoint y: 130, distance: 43.6
click at [245, 130] on p "As a gymnastics academy, incorporating the right gymnastics strength training i…" at bounding box center [158, 133] width 281 height 8
click at [209, 123] on p "‍" at bounding box center [158, 124] width 281 height 4
drag, startPoint x: 201, startPoint y: 131, endPoint x: 255, endPoint y: 131, distance: 53.9
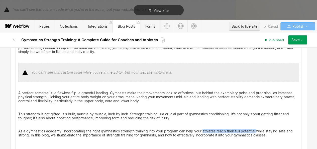
click at [255, 131] on p "As a gymnastics academy, incorporating the right gymnastics strength training i…" at bounding box center [158, 133] width 281 height 8
drag, startPoint x: 201, startPoint y: 130, endPoint x: 255, endPoint y: 130, distance: 53.4
click at [255, 130] on p "As a gymnastics academy, incorporating the right gymnastics strength training i…" at bounding box center [158, 133] width 281 height 8
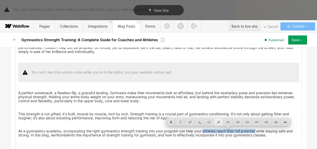
click at [219, 124] on div at bounding box center [219, 122] width 10 height 8
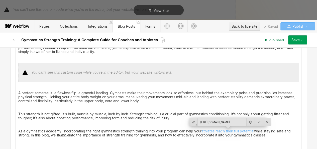
scroll to position [0, 78]
type input "[URL][DOMAIN_NAME]"
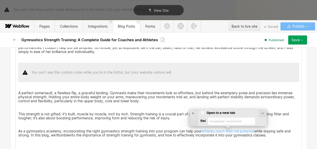
click at [203, 113] on input "Open in a new tab" at bounding box center [202, 112] width 4 height 5
checkbox input "true"
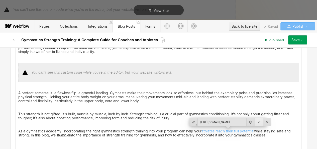
click at [256, 119] on div at bounding box center [259, 122] width 8 height 8
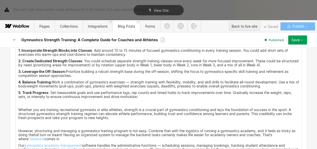
scroll to position [2406, 0]
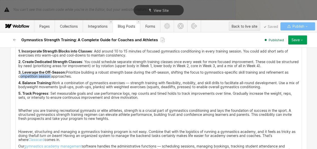
drag, startPoint x: 16, startPoint y: 81, endPoint x: 49, endPoint y: 81, distance: 32.8
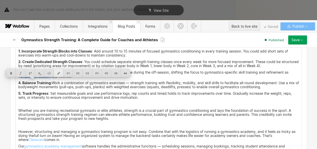
click at [59, 72] on div at bounding box center [59, 73] width 10 height 8
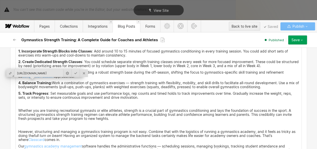
scroll to position [0, 54]
type input "[URL][DOMAIN_NAME]"
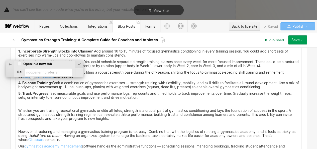
click at [20, 62] on input "Open in a new tab" at bounding box center [19, 63] width 4 height 5
checkbox input "true"
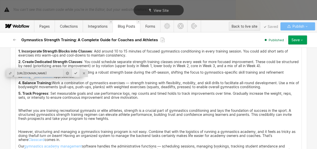
scroll to position [0, 54]
click at [73, 71] on div at bounding box center [76, 73] width 8 height 8
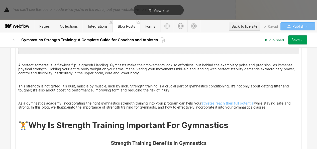
scroll to position [148, 0]
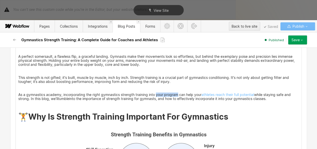
drag, startPoint x: 155, startPoint y: 94, endPoint x: 177, endPoint y: 93, distance: 22.3
click at [177, 93] on p "As a gymnastics academy, incorporating the right gymnastics strength training i…" at bounding box center [158, 96] width 281 height 8
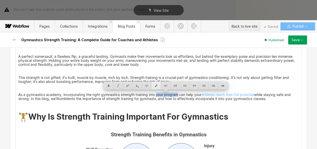
click at [157, 86] on div at bounding box center [156, 85] width 10 height 8
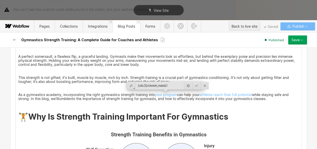
scroll to position [0, 96]
type input "[URL][DOMAIN_NAME]"
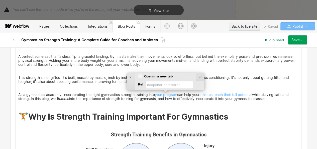
click at [142, 75] on input "Open in a new tab" at bounding box center [140, 76] width 4 height 5
checkbox input "true"
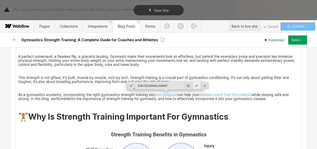
click at [192, 87] on div at bounding box center [196, 85] width 8 height 8
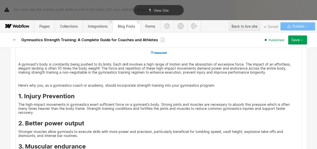
scroll to position [335, 0]
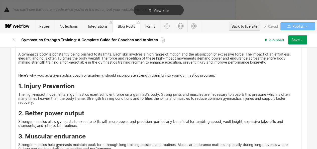
click at [101, 69] on p "‍" at bounding box center [158, 69] width 281 height 4
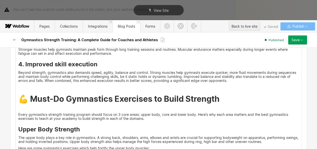
scroll to position [425, 0]
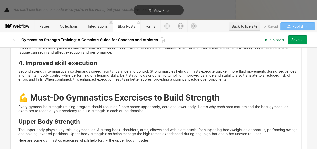
scroll to position [410, 0]
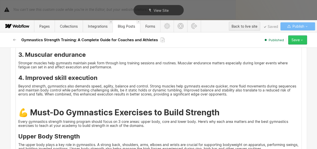
click at [300, 39] on icon "button" at bounding box center [302, 40] width 4 height 4
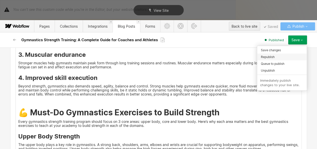
click at [279, 56] on div "Republish" at bounding box center [282, 56] width 50 height 7
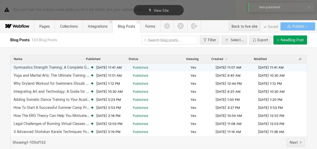
click at [115, 65] on span "[DATE] 11:41 AM" at bounding box center [109, 67] width 26 height 5
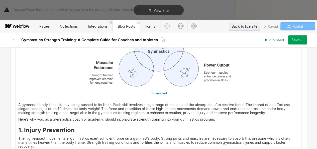
click at [118, 81] on img at bounding box center [158, 43] width 168 height 112
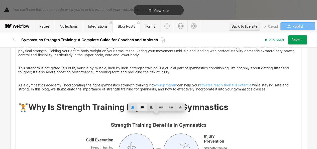
click at [144, 106] on div at bounding box center [142, 107] width 10 height 8
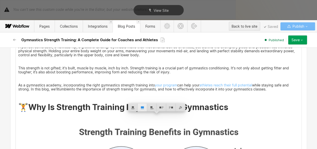
scroll to position [158, 0]
click at [299, 41] on div "Save" at bounding box center [295, 40] width 8 height 4
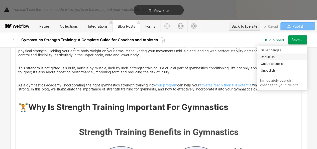
click at [284, 55] on div "Republish" at bounding box center [282, 56] width 50 height 7
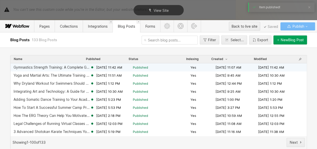
click at [135, 67] on span "Published" at bounding box center [140, 67] width 15 height 5
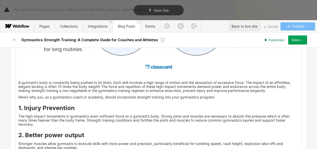
scroll to position [382, 0]
click at [282, 88] on p "A gymnast's body is constantly being pushed to its limits. Each skill involves …" at bounding box center [158, 86] width 281 height 12
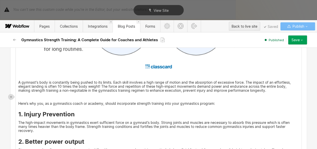
scroll to position [394, 0]
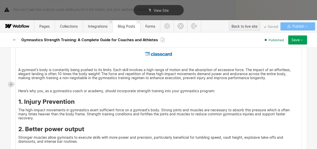
click at [43, 119] on p "‍ The high-impact movements in gymnastics exert sufficient force on a gymnast’s…" at bounding box center [158, 114] width 281 height 12
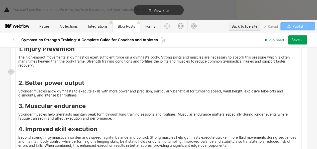
scroll to position [448, 0]
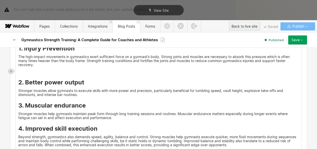
click at [86, 95] on p "‍ Stronger muscles allow gymnasts to execute skills with more power and precisi…" at bounding box center [158, 92] width 281 height 8
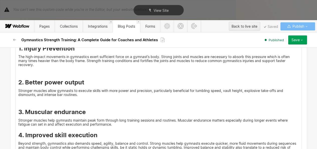
click at [116, 124] on p "‍ Stronger muscles help gymnasts maintain peak form through long training sessi…" at bounding box center [158, 122] width 281 height 8
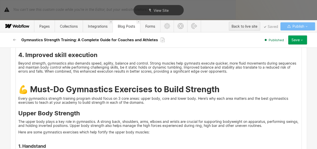
scroll to position [534, 0]
click at [146, 102] on p "Every gymnastics strength training program should focus on 3 core areas: upper …" at bounding box center [158, 100] width 281 height 8
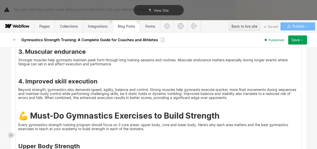
scroll to position [507, 0]
click at [235, 96] on p "‍ Beyond strength, gymnastics also demands speed, agility, balance and control.…" at bounding box center [158, 93] width 281 height 12
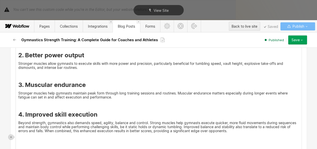
scroll to position [474, 0]
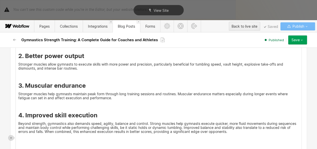
click at [293, 40] on div "Save" at bounding box center [295, 40] width 8 height 4
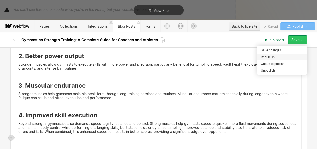
click at [270, 56] on span "Republish" at bounding box center [268, 56] width 14 height 5
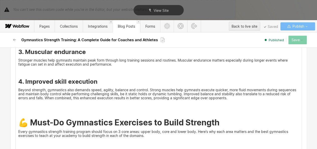
scroll to position [509, 0]
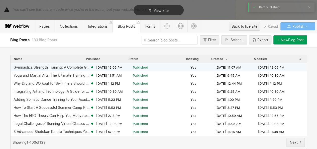
click at [113, 64] on div "Gymnastics Strength Training: A Complete Guide for Coaches and Athletes [DATE] …" at bounding box center [159, 67] width 296 height 8
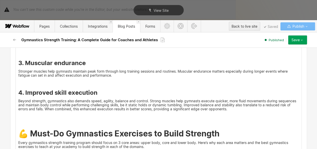
scroll to position [496, 0]
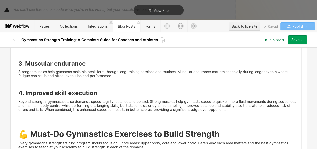
click at [230, 108] on p "‍ Beyond strength, gymnastics also demands speed, agility, balance and control.…" at bounding box center [158, 105] width 281 height 12
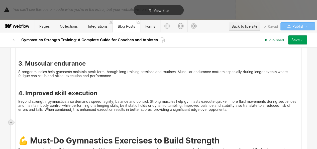
click at [9, 123] on div at bounding box center [11, 121] width 5 height 5
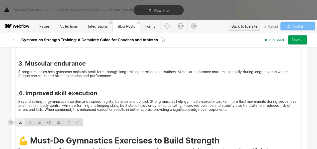
click at [20, 123] on div at bounding box center [21, 122] width 10 height 8
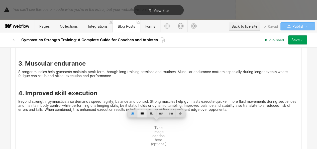
click at [144, 110] on div at bounding box center [142, 113] width 10 height 8
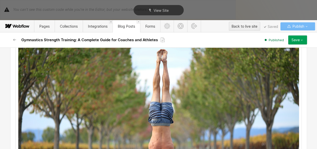
scroll to position [733, 0]
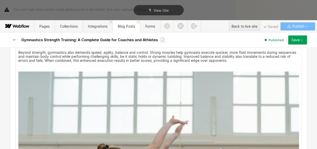
scroll to position [544, 0]
click at [179, 67] on div at bounding box center [181, 65] width 10 height 8
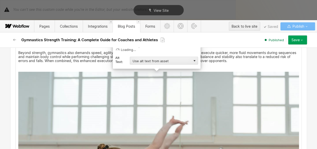
click at [173, 64] on div "Alt Text: Use alt text from asset Custom description Decorative" at bounding box center [156, 61] width 83 height 10
click at [168, 62] on div "Use alt text from asset" at bounding box center [164, 61] width 68 height 8
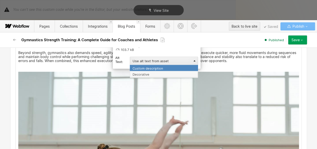
click at [160, 65] on div "Custom description" at bounding box center [164, 68] width 68 height 6
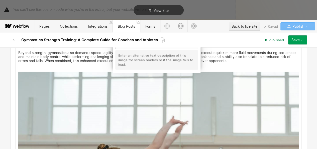
scroll to position [535, 0]
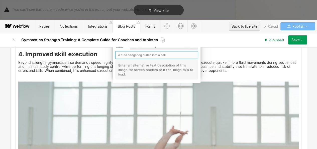
click at [141, 53] on input "text" at bounding box center [156, 55] width 83 height 8
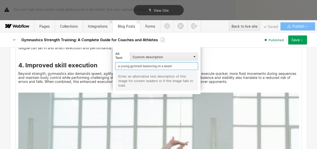
scroll to position [523, 0]
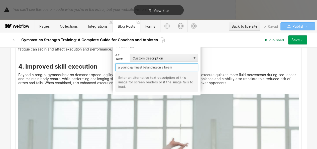
drag, startPoint x: 143, startPoint y: 67, endPoint x: 157, endPoint y: 64, distance: 14.4
click at [157, 64] on input "a young gymnast balancing on a beam" at bounding box center [156, 67] width 83 height 8
type input "a young gymnast performing a routine on a beam"
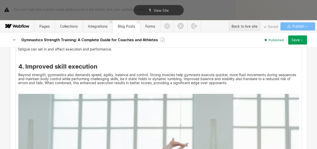
scroll to position [536, 0]
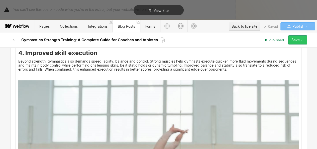
click at [299, 44] on button "Save" at bounding box center [297, 39] width 19 height 9
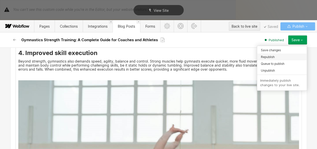
click at [280, 54] on div "Republish" at bounding box center [282, 56] width 50 height 7
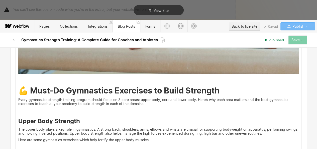
scroll to position [753, 0]
click at [200, 117] on h3 "Upper Body Strength" at bounding box center [158, 121] width 281 height 8
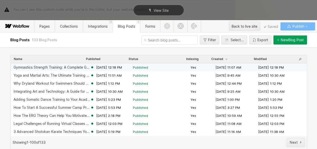
click at [150, 66] on span "Published" at bounding box center [161, 67] width 56 height 5
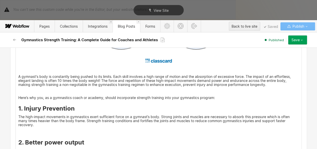
scroll to position [388, 0]
click at [18, 77] on p "A gymnast's body is constantly being pushed to its limits. Each skill involves …" at bounding box center [158, 80] width 281 height 12
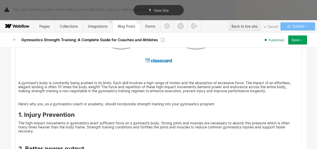
scroll to position [411, 0]
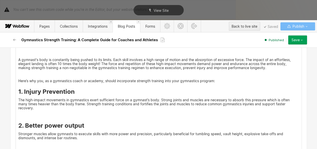
click at [221, 79] on p "Here’s why you, as a gymnastics coach or academy, should incorporate strength t…" at bounding box center [158, 81] width 281 height 4
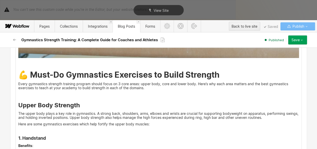
scroll to position [783, 0]
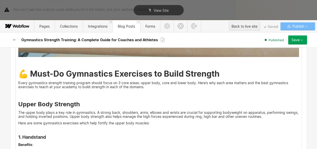
click at [19, 70] on strong "💪 Must-Do Gymnastics Exercises to Build Strength" at bounding box center [118, 74] width 201 height 10
click at [18, 61] on p "‍" at bounding box center [158, 62] width 281 height 4
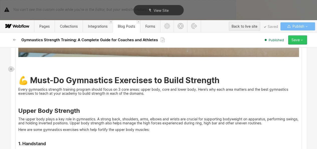
click at [295, 37] on button "Save" at bounding box center [297, 39] width 19 height 9
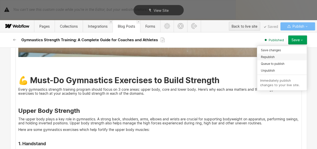
click at [277, 57] on div "Republish" at bounding box center [282, 56] width 50 height 7
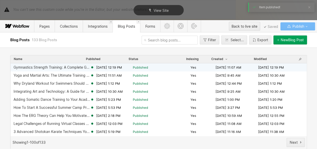
click at [139, 67] on span "Published" at bounding box center [140, 67] width 15 height 5
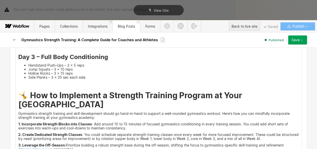
click at [92, 130] on p "1. Incorporate Strength Blocks into Classes : Add around 10 to 15 minutes of fo…" at bounding box center [158, 126] width 281 height 8
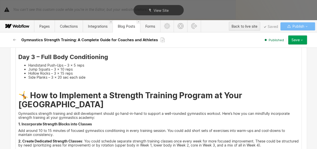
click at [69, 126] on strong "1. Incorporate Strength Blocks into Classes" at bounding box center [55, 124] width 74 height 4
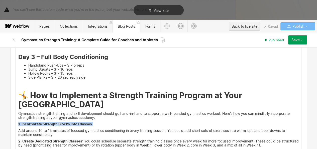
click at [69, 126] on strong "1. Incorporate Strength Blocks into Classes" at bounding box center [55, 124] width 74 height 4
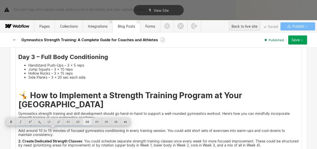
click at [84, 122] on div at bounding box center [87, 122] width 10 height 8
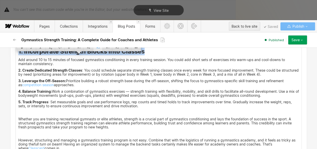
scroll to position [2744, 0]
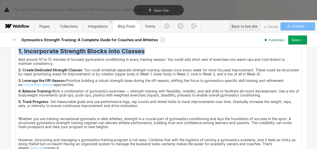
click at [83, 76] on p "2. Create Dedicated Strength Classes : You could schedule separate strength tra…" at bounding box center [158, 72] width 281 height 8
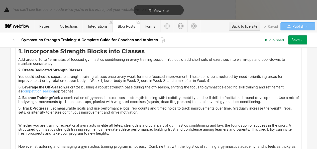
click at [75, 72] on strong "2. Create Dedicated Strength Classes" at bounding box center [50, 70] width 64 height 4
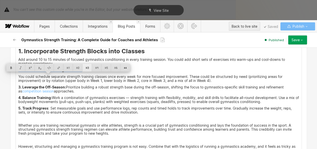
click at [87, 70] on div at bounding box center [87, 68] width 10 height 8
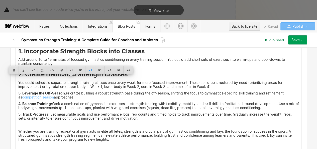
click at [65, 99] on p "3. Leverage the Off-Season: Prioritize building a robust strength base during t…" at bounding box center [158, 95] width 281 height 8
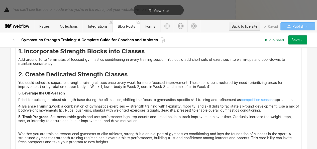
click at [60, 95] on strong "3. Leverage the Off-Season" at bounding box center [41, 93] width 47 height 4
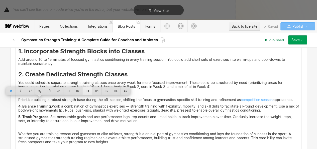
click at [86, 91] on div at bounding box center [87, 91] width 10 height 8
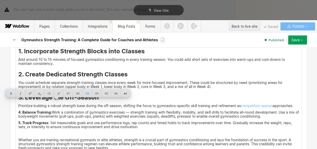
click at [66, 108] on p "‍ Prioritize building a robust strength base during the off-season, shifting th…" at bounding box center [158, 106] width 281 height 4
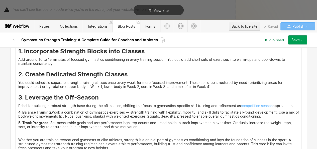
click at [51, 118] on p "4. Balance Training: Work a combination of gymnastics exercises — strength trai…" at bounding box center [158, 114] width 281 height 8
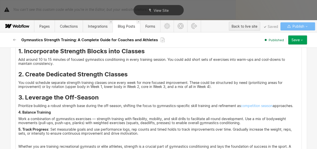
click at [44, 114] on strong "4. Balance Training" at bounding box center [34, 112] width 33 height 4
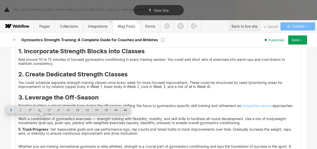
click at [44, 114] on strong "4. Balance Training" at bounding box center [34, 112] width 33 height 4
click at [83, 111] on div at bounding box center [87, 110] width 10 height 8
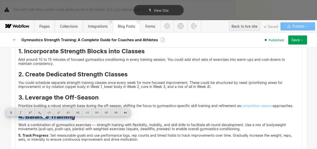
click at [47, 141] on p "5. Track Progress : Set measurable goals and use performance logs, rep counts a…" at bounding box center [158, 137] width 281 height 8
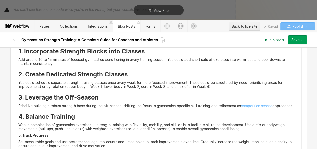
click at [47, 137] on p "5. Track Progress ‍" at bounding box center [158, 135] width 281 height 4
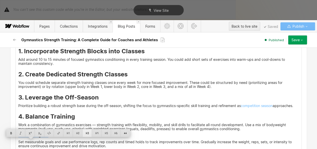
click at [89, 132] on div at bounding box center [87, 133] width 10 height 8
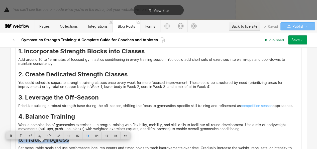
scroll to position [2769, 0]
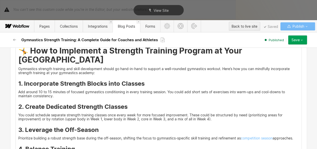
scroll to position [2711, 0]
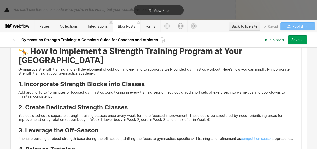
click at [54, 98] on p "Add around 10 to 15 minutes of focused gymnastics conditioning in every trainin…" at bounding box center [158, 94] width 281 height 8
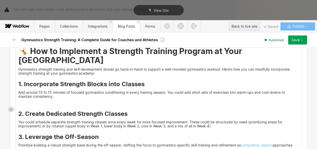
click at [215, 128] on p "You could schedule separate strength training classes once every week for more …" at bounding box center [158, 124] width 281 height 8
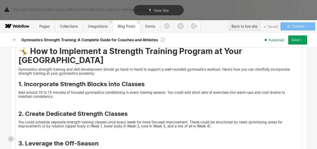
scroll to position [2744, 0]
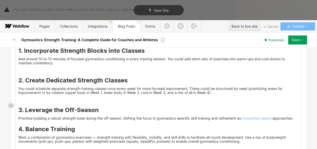
click at [297, 120] on p "‍ Prioritize building a robust strength base during the off-season, shifting th…" at bounding box center [158, 118] width 281 height 4
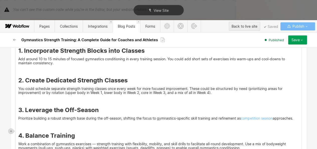
scroll to position [2782, 0]
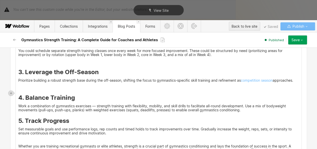
click at [251, 112] on p "‍ Work a combination of gymnastics exercises — strength training with flexibili…" at bounding box center [158, 108] width 281 height 8
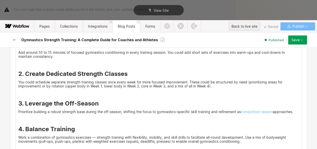
scroll to position [2722, 0]
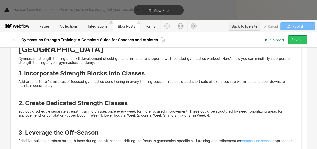
click at [300, 40] on icon "button" at bounding box center [302, 40] width 4 height 4
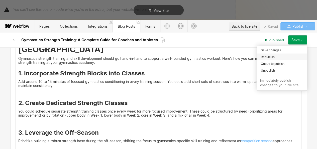
click at [280, 55] on div "Republish" at bounding box center [282, 56] width 50 height 7
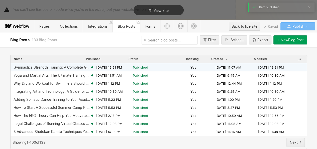
drag, startPoint x: 196, startPoint y: 68, endPoint x: 199, endPoint y: 68, distance: 3.0
click at [199, 68] on div "Yes" at bounding box center [202, 67] width 25 height 5
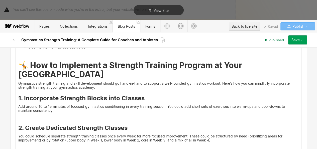
click at [115, 89] on p "Gymnastics strength training and skill development should go hand-in-hand to su…" at bounding box center [158, 85] width 281 height 8
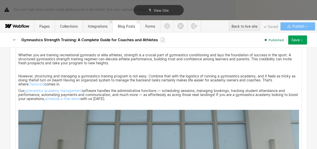
scroll to position [2871, 0]
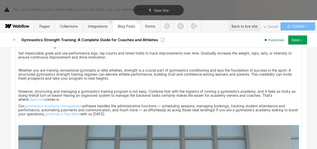
drag, startPoint x: 167, startPoint y: 76, endPoint x: 80, endPoint y: 106, distance: 92.8
click at [80, 101] on p "However, structuring and managing a gymnastics training program is not easy. Co…" at bounding box center [158, 95] width 281 height 12
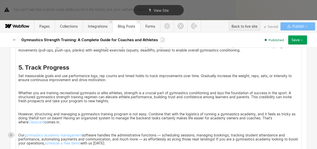
scroll to position [2847, 0]
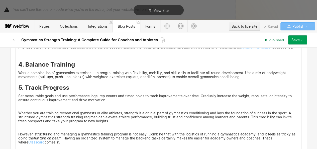
scroll to position [2820, 0]
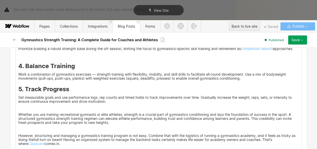
click at [20, 57] on p "‍" at bounding box center [158, 55] width 281 height 4
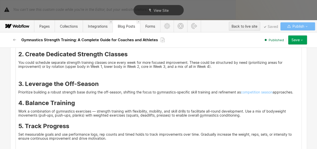
scroll to position [2776, 0]
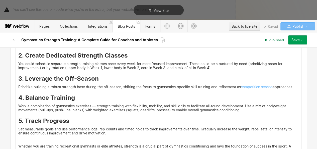
scroll to position [2752, 0]
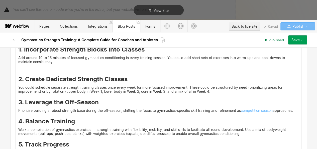
click at [20, 70] on p "‍" at bounding box center [158, 68] width 281 height 4
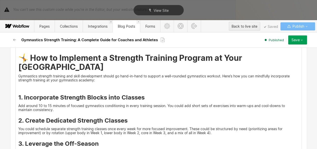
scroll to position [2702, 0]
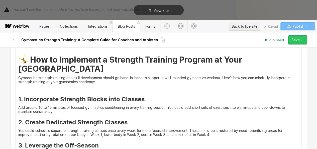
click at [299, 37] on button "Save" at bounding box center [297, 39] width 19 height 9
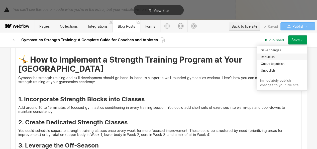
click at [280, 58] on div "Republish" at bounding box center [282, 56] width 50 height 7
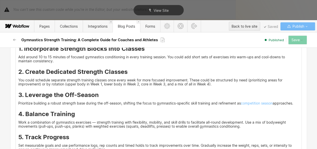
scroll to position [2769, 0]
